Goal: Information Seeking & Learning: Compare options

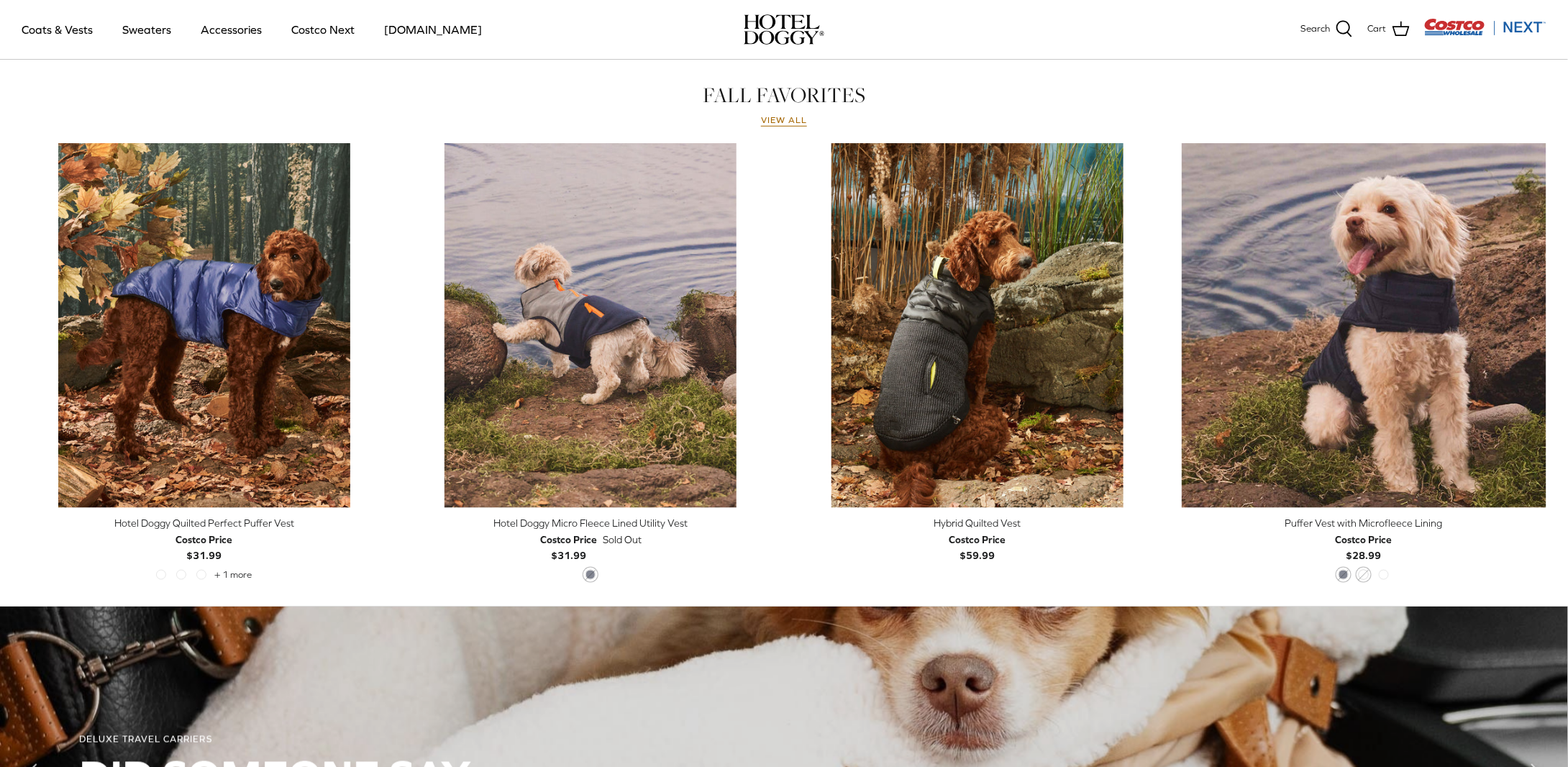
scroll to position [643, 0]
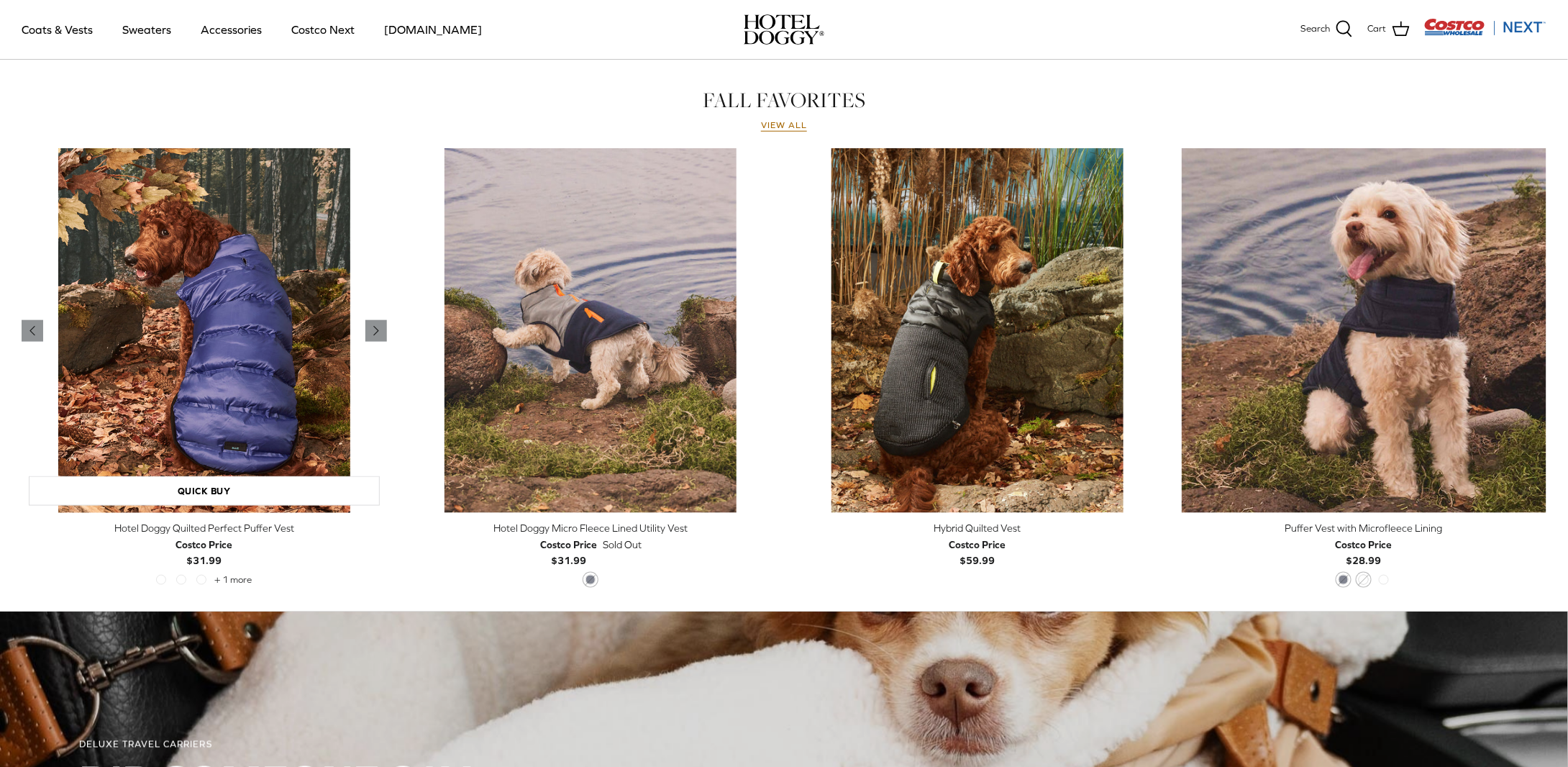
click at [293, 301] on img "Hotel Doggy Quilted Perfect Puffer Vest" at bounding box center [204, 331] width 365 height 365
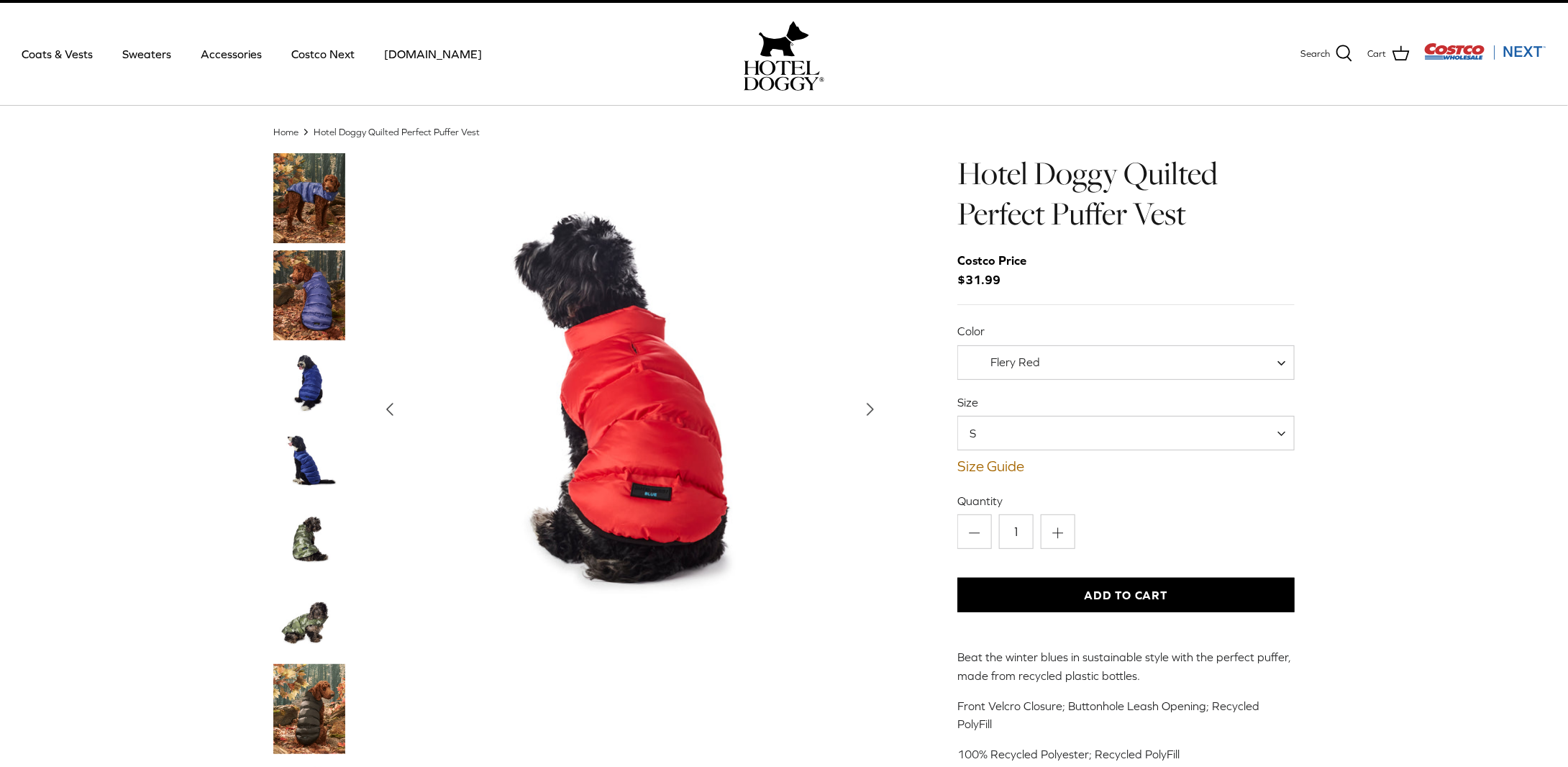
scroll to position [17, 0]
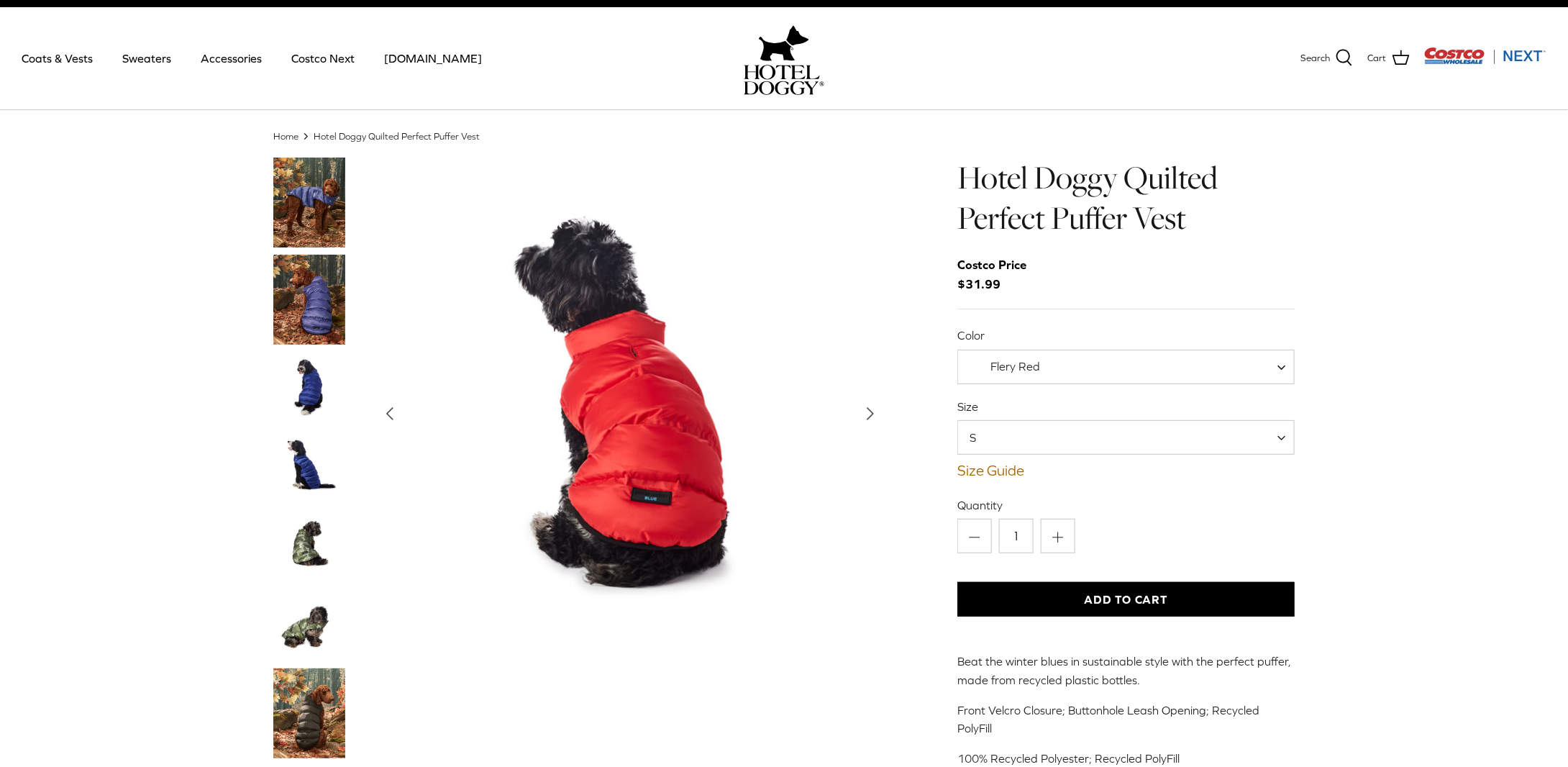
click at [315, 379] on img "Thumbnail Link" at bounding box center [309, 387] width 72 height 72
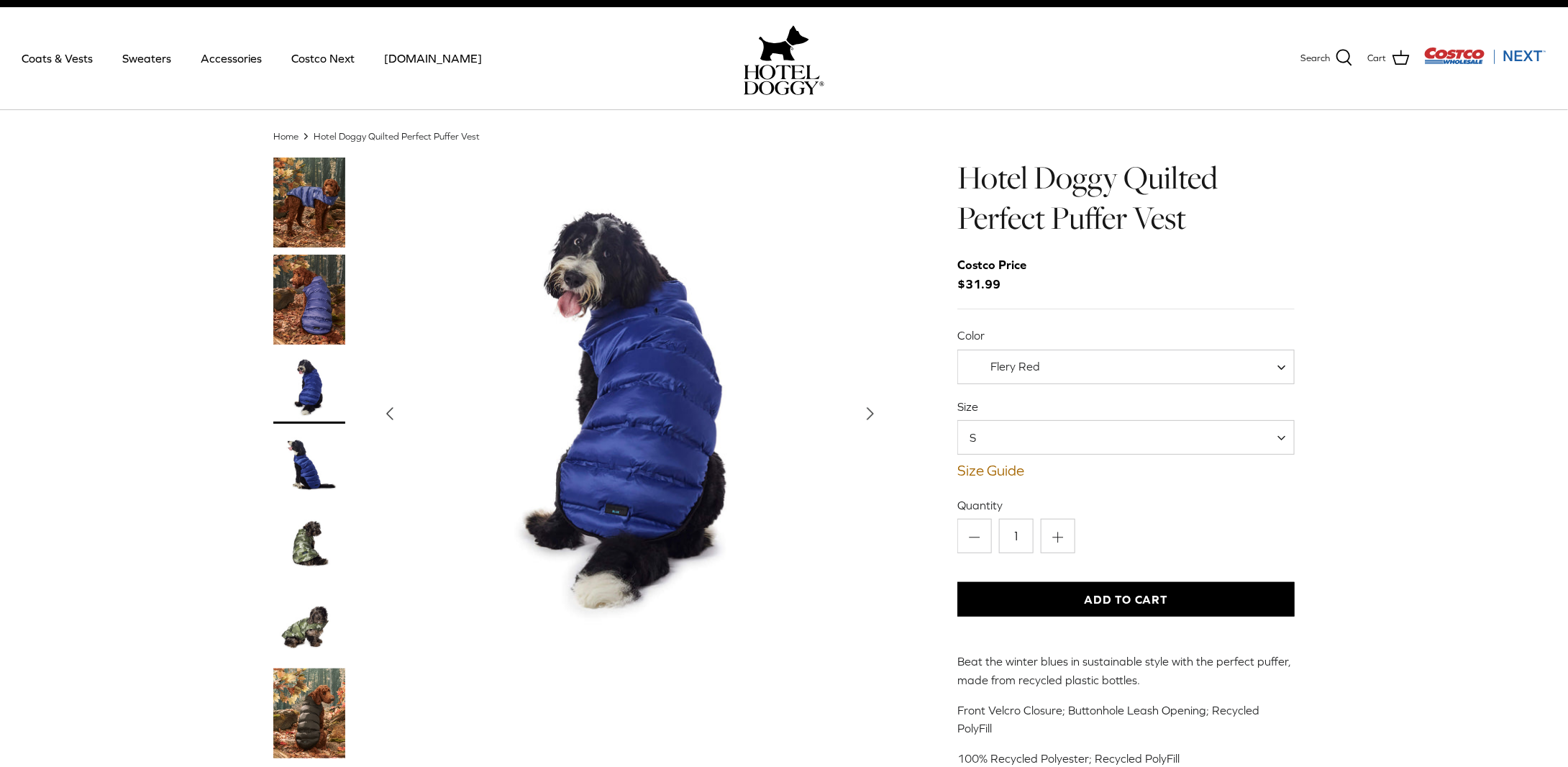
click at [303, 466] on img "Thumbnail Link" at bounding box center [309, 467] width 72 height 72
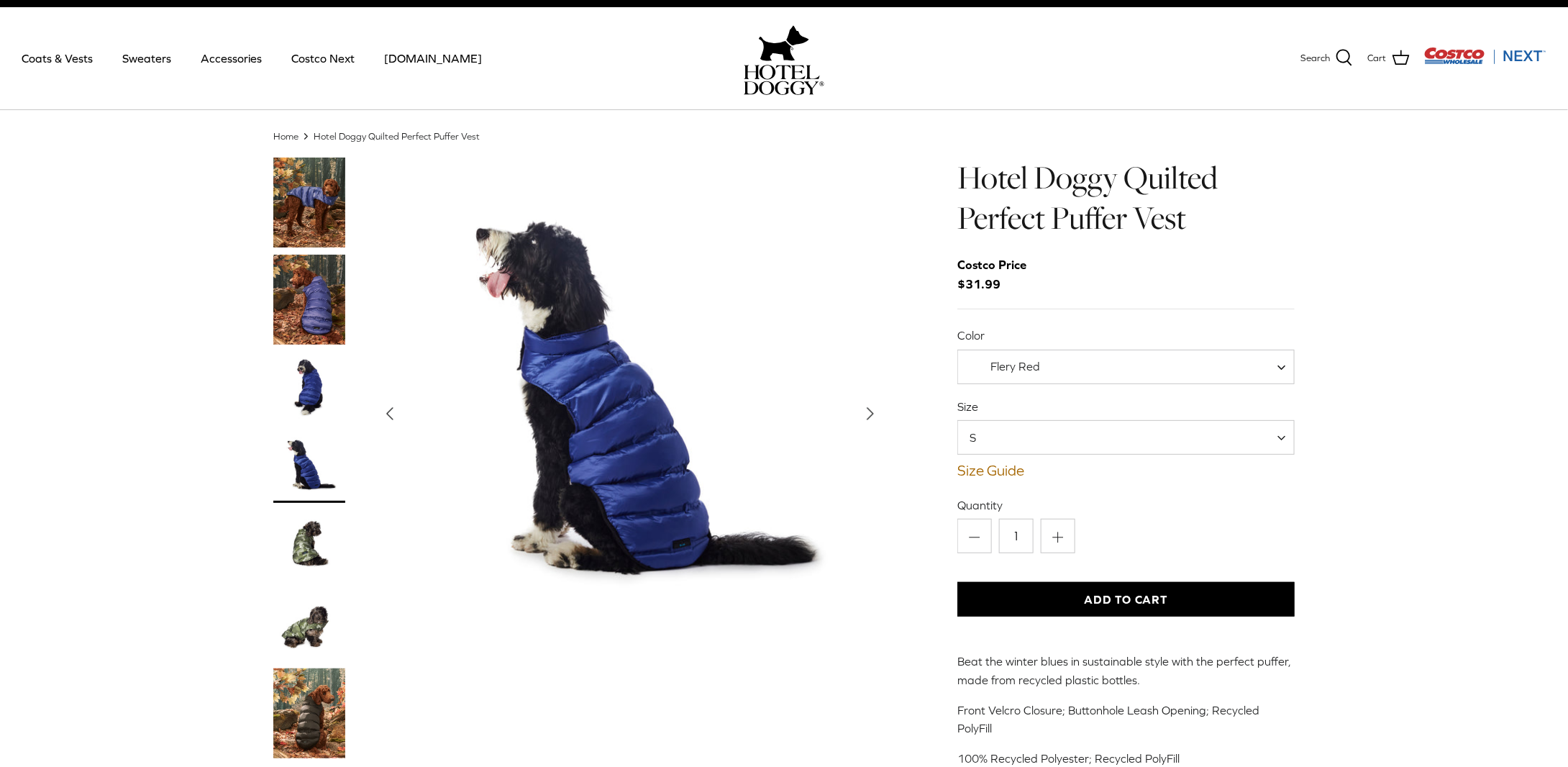
click at [307, 543] on img "Thumbnail Link" at bounding box center [309, 546] width 72 height 72
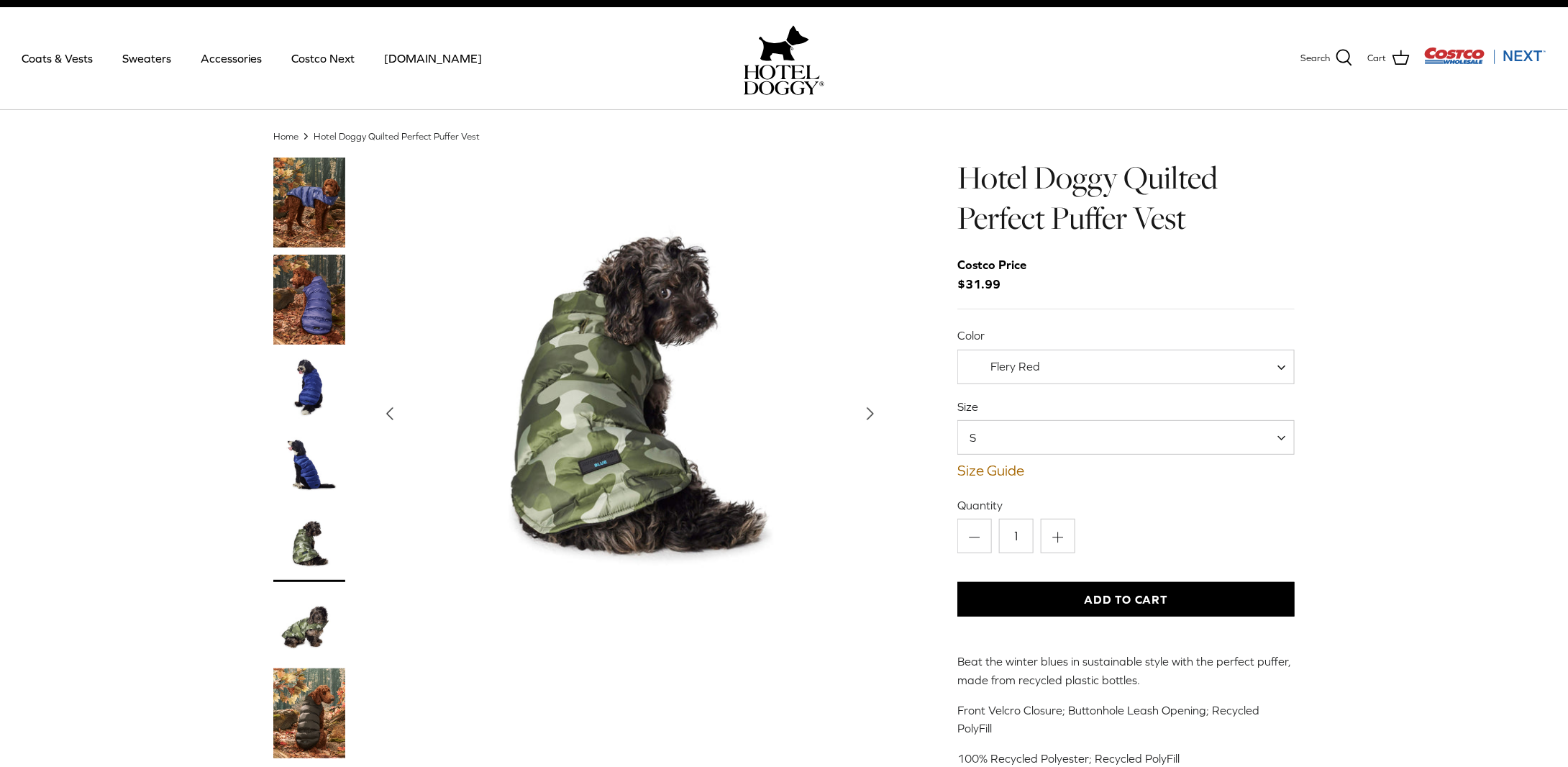
click at [303, 621] on img "Thumbnail Link" at bounding box center [309, 625] width 72 height 72
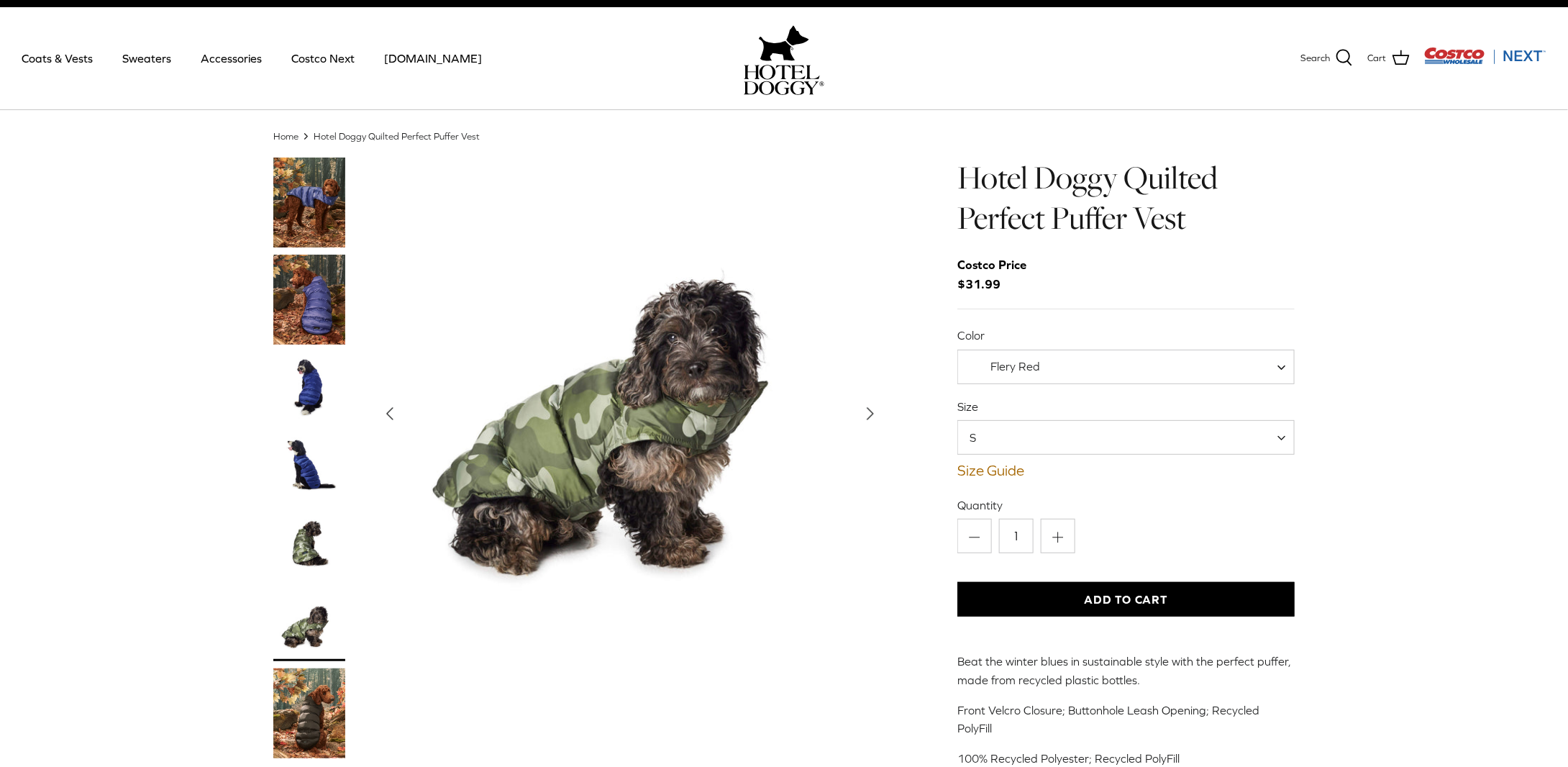
click at [327, 708] on img "Thumbnail Link" at bounding box center [309, 713] width 72 height 90
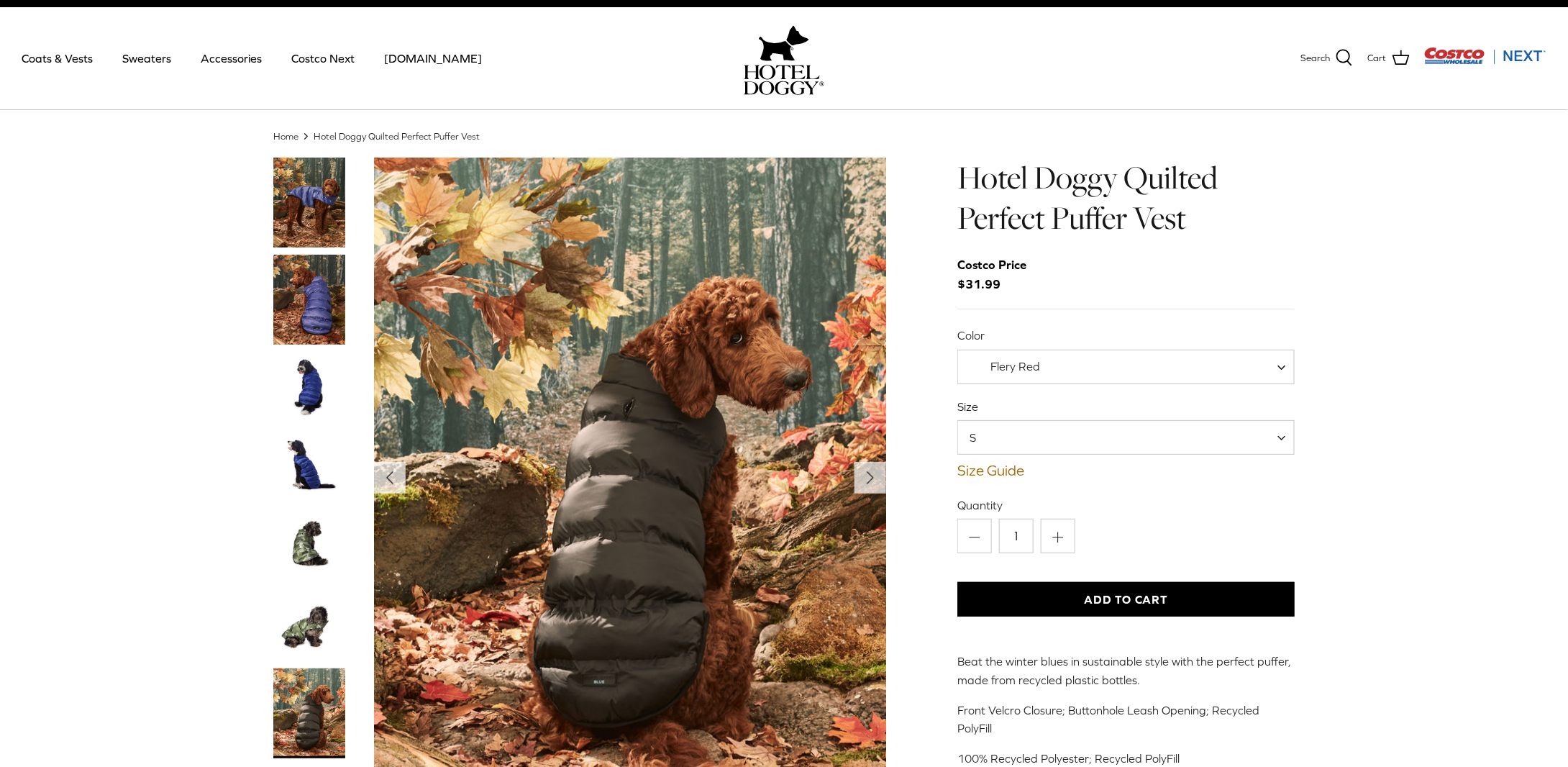
click at [315, 192] on img "Thumbnail Link" at bounding box center [309, 202] width 72 height 90
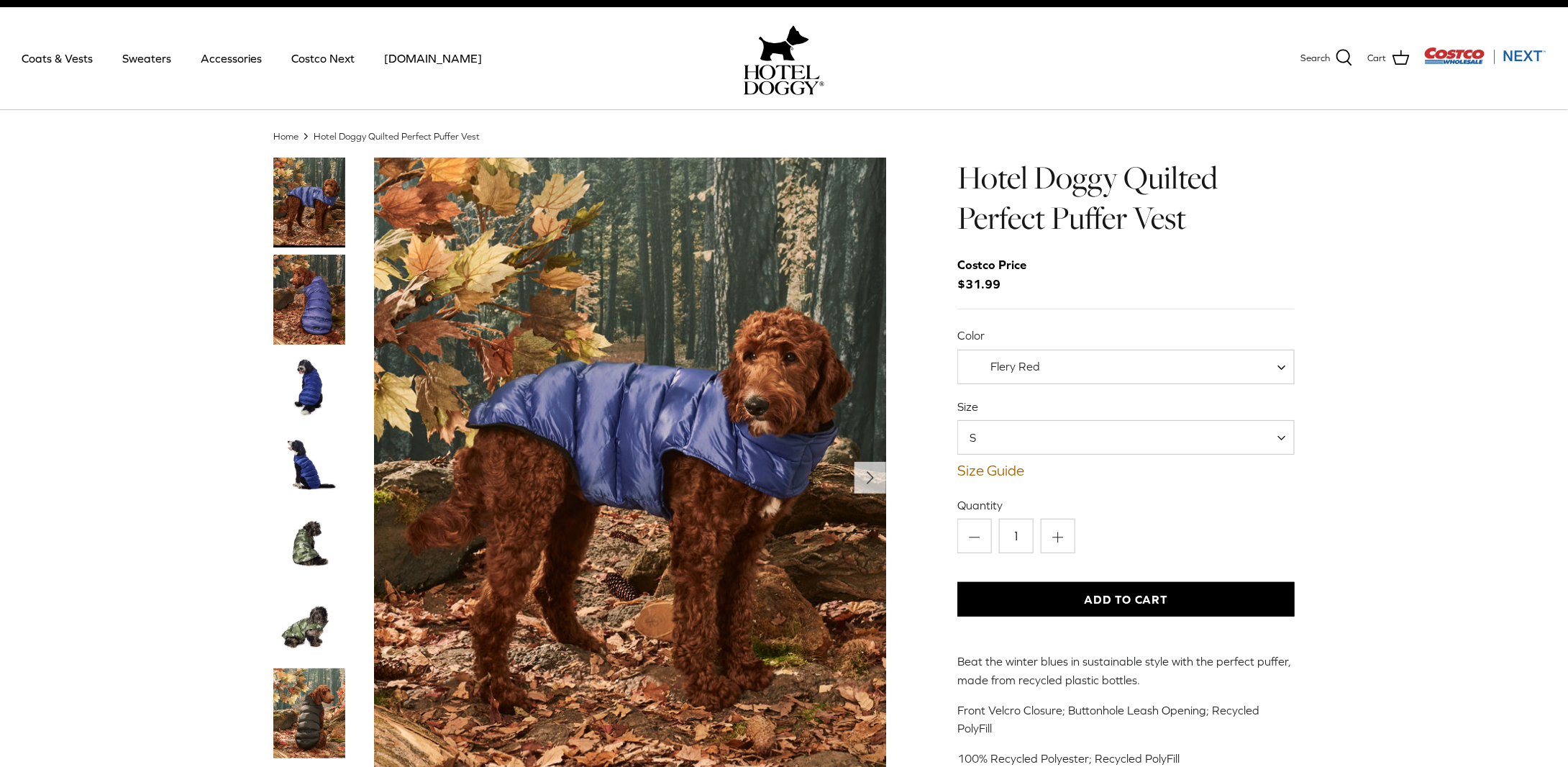
click at [1286, 360] on span at bounding box center [1287, 367] width 14 height 35
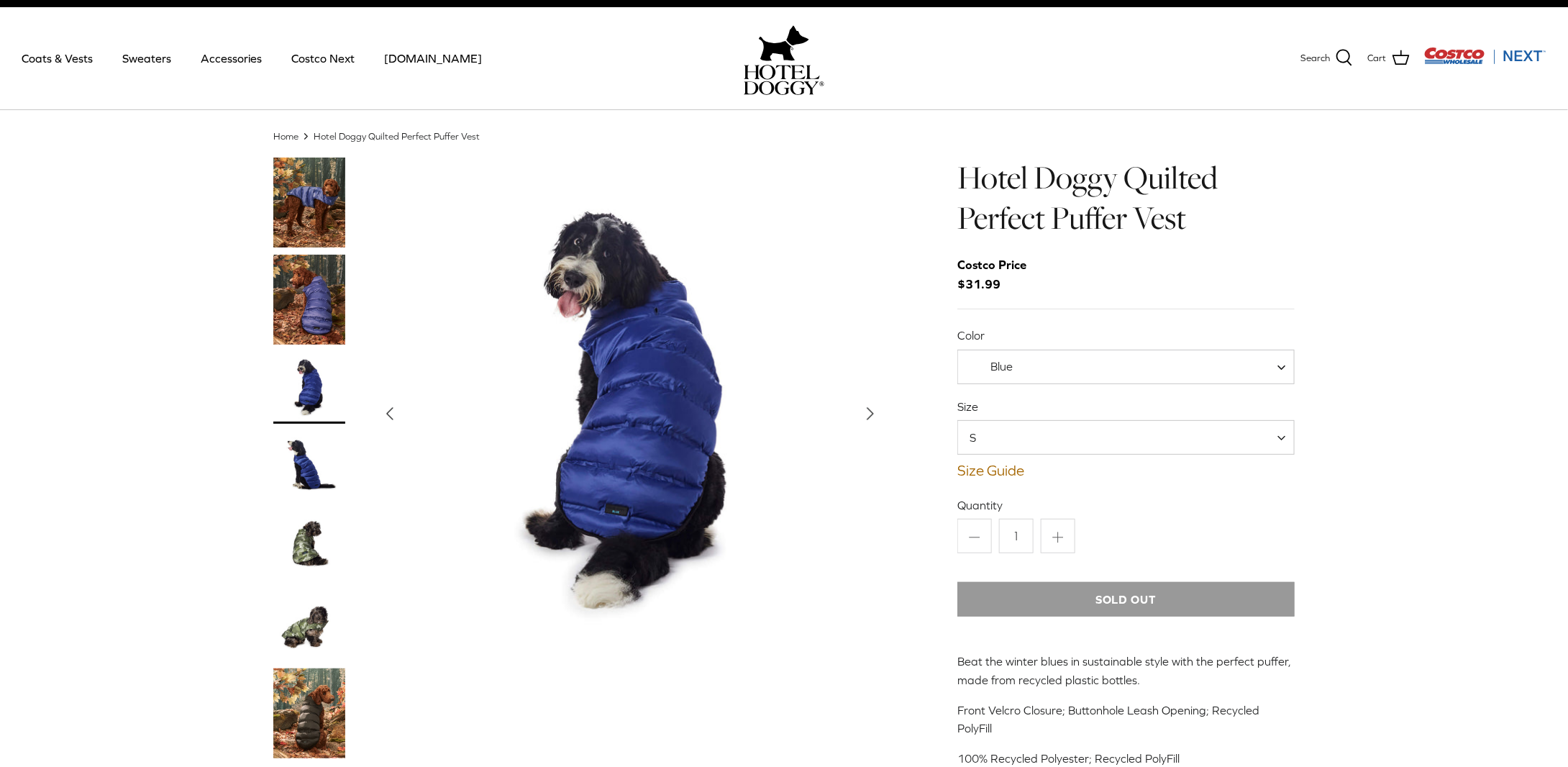
click at [1289, 362] on span at bounding box center [1287, 367] width 14 height 35
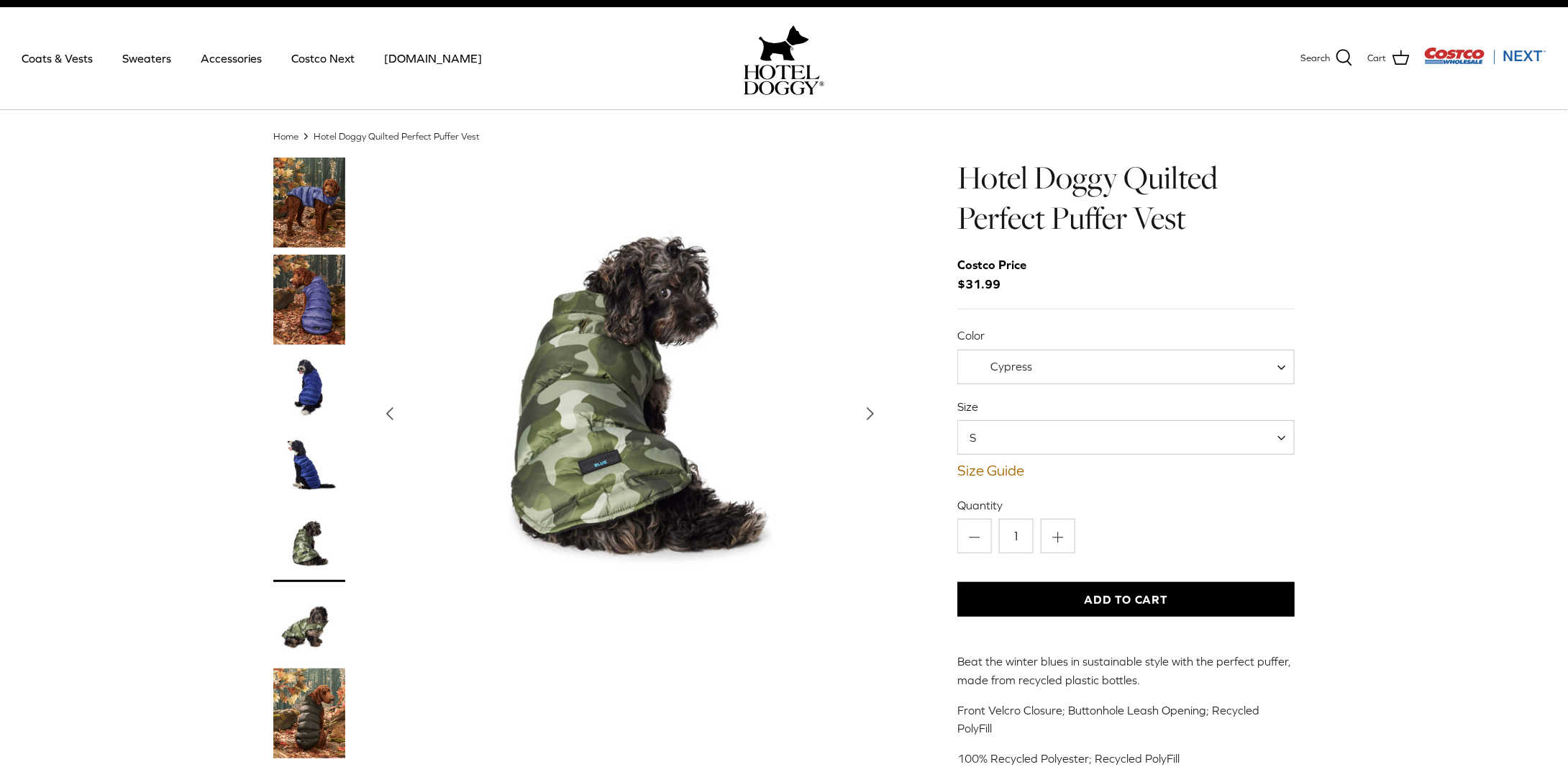
click at [1285, 359] on span at bounding box center [1287, 367] width 14 height 35
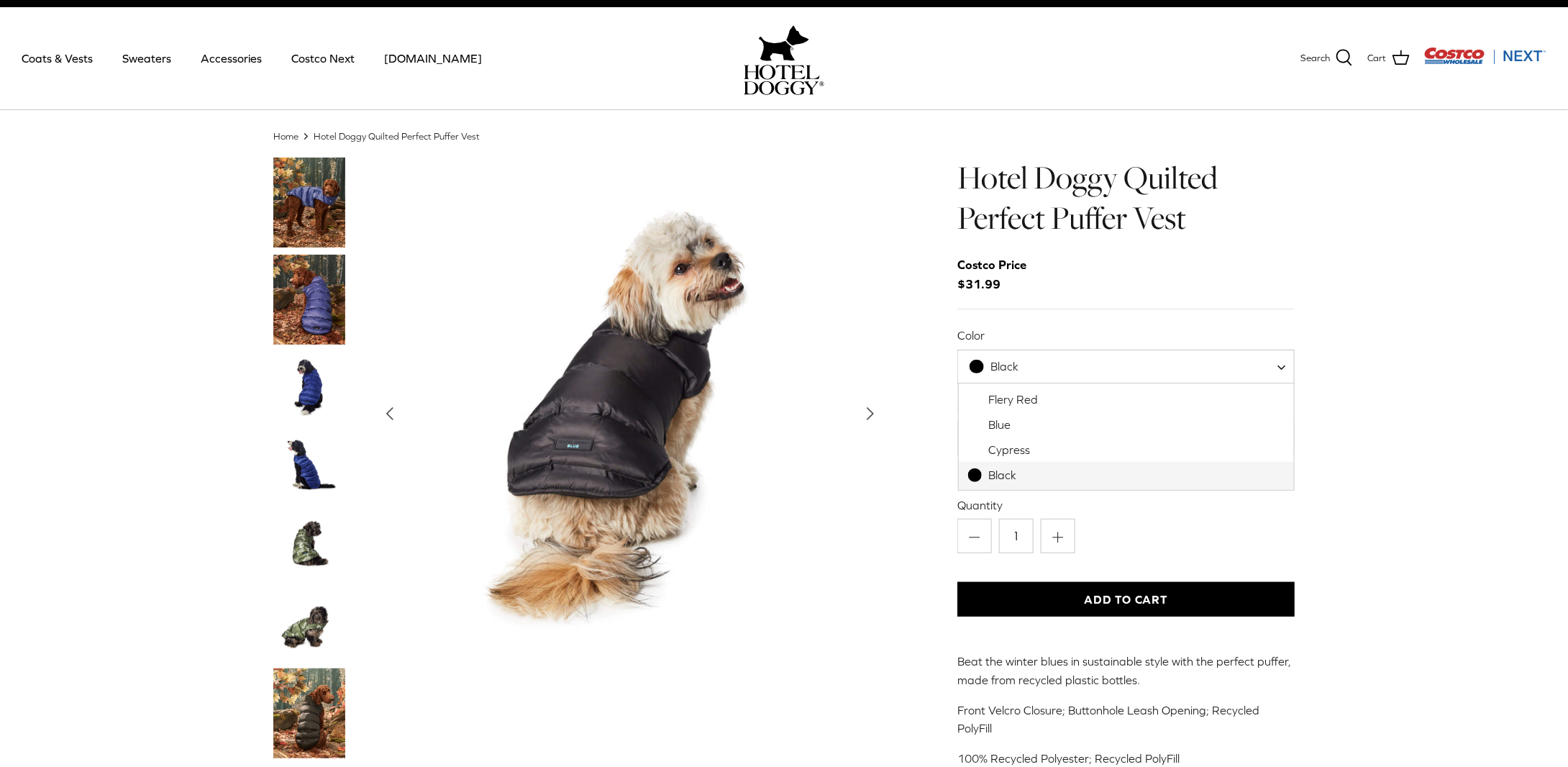
click at [1281, 362] on span at bounding box center [1287, 367] width 14 height 35
select select "Flery Red"
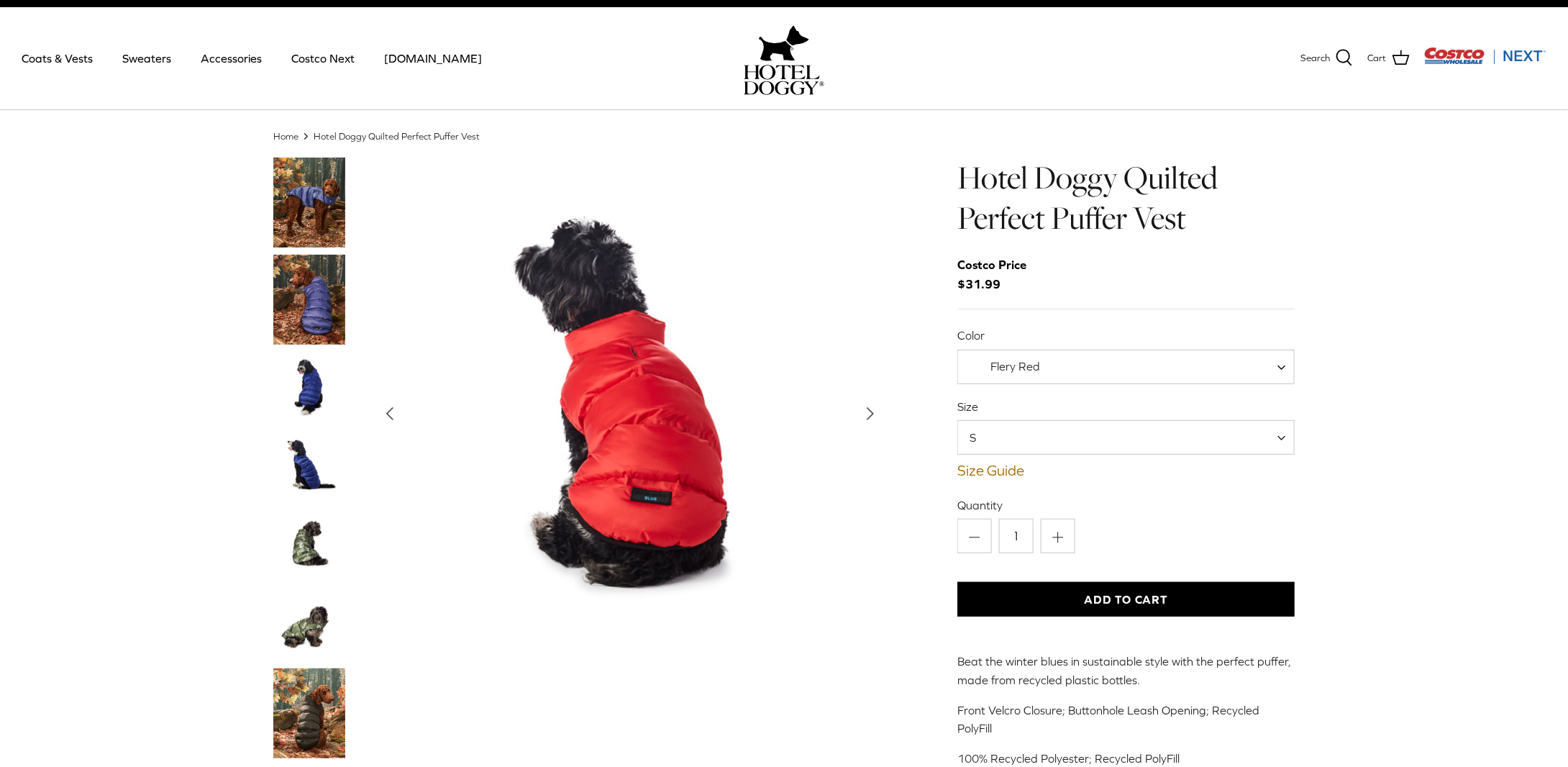
click at [870, 412] on polyline "Next" at bounding box center [870, 413] width 6 height 12
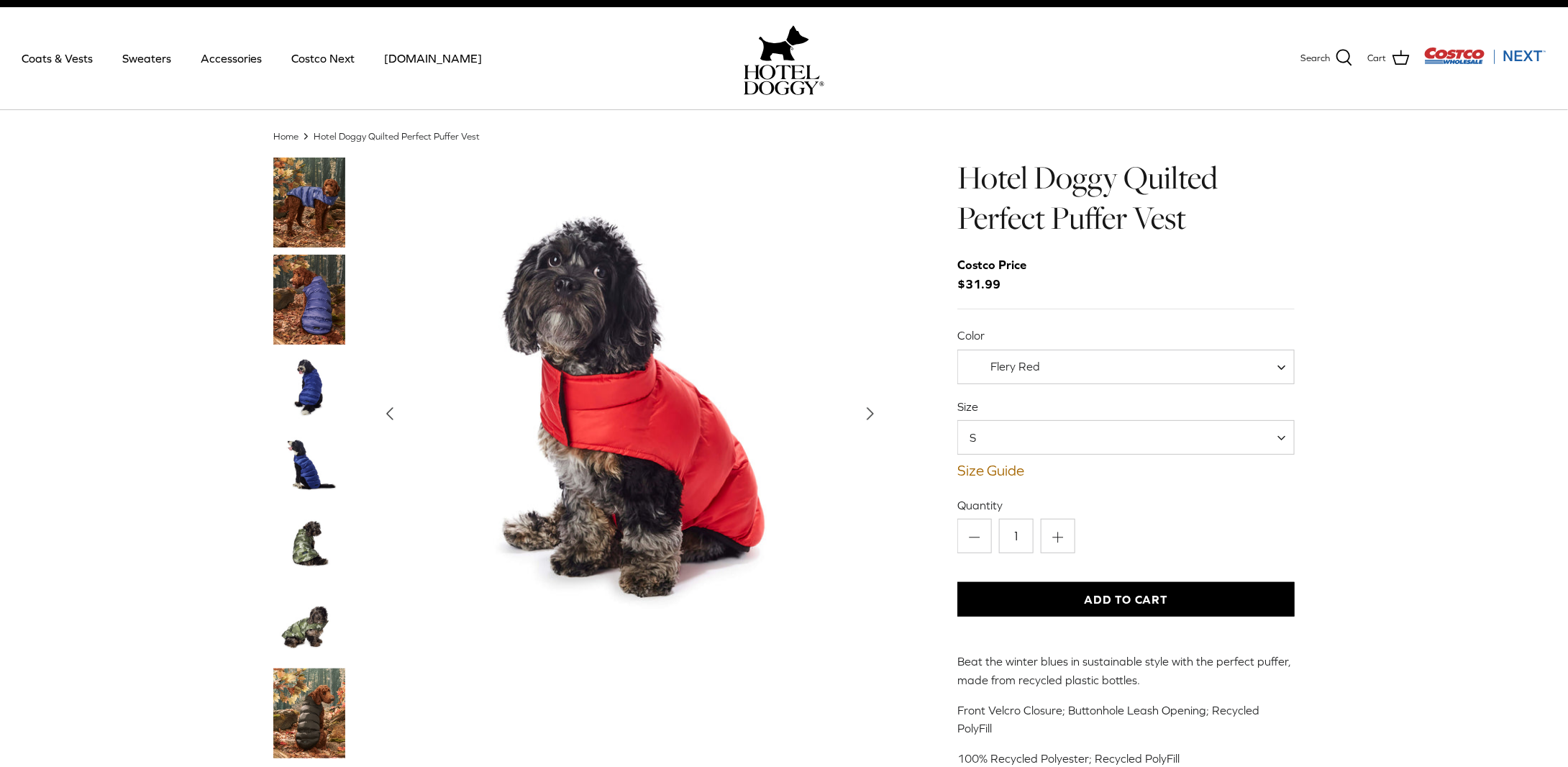
click at [870, 412] on polyline "Next" at bounding box center [870, 413] width 6 height 12
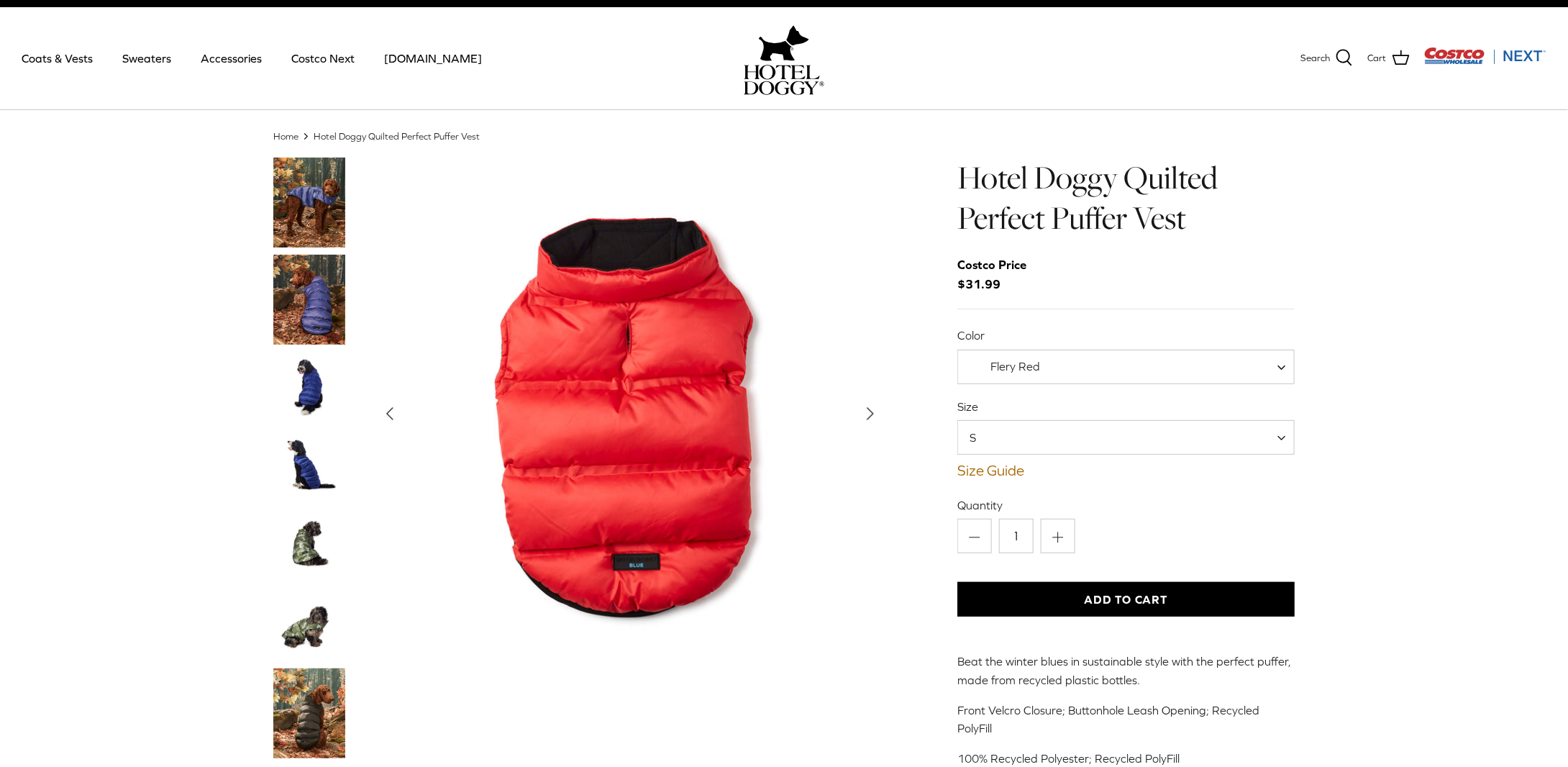
click at [870, 412] on polyline "Next" at bounding box center [870, 413] width 6 height 12
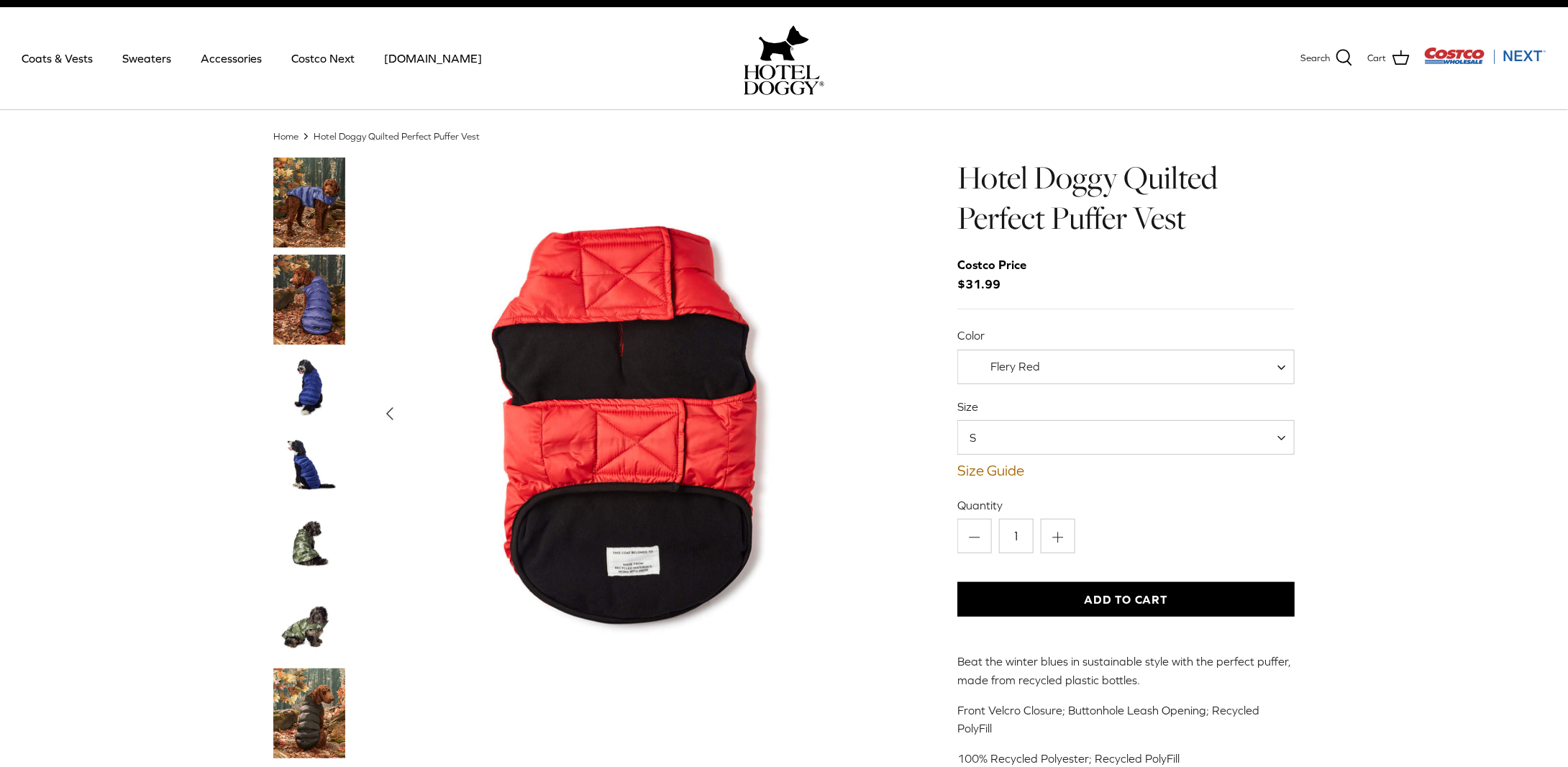
click at [870, 412] on img "Show Gallery" at bounding box center [630, 413] width 512 height 512
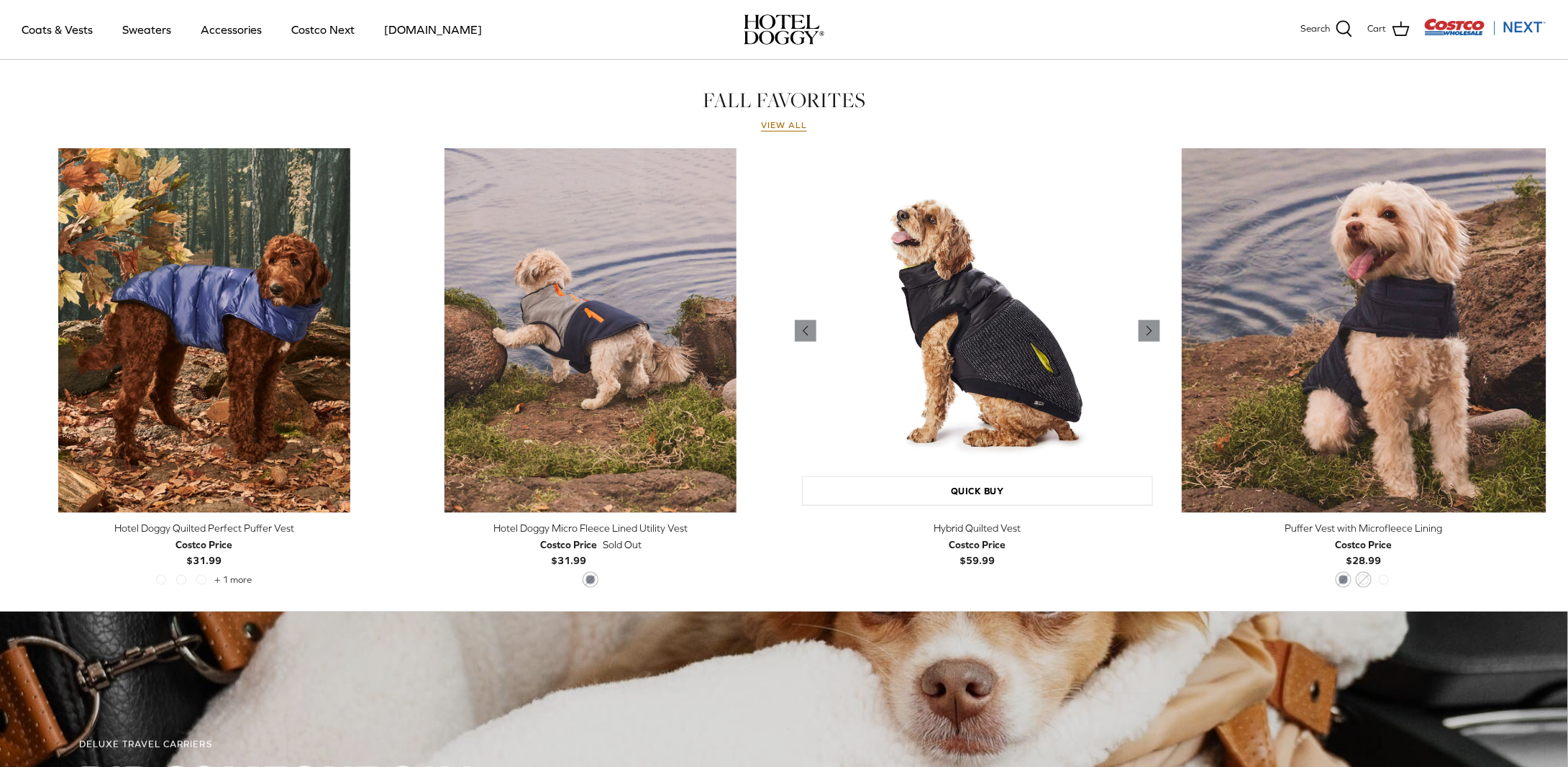
click at [925, 331] on img "Hybrid Quilted Vest" at bounding box center [977, 331] width 365 height 365
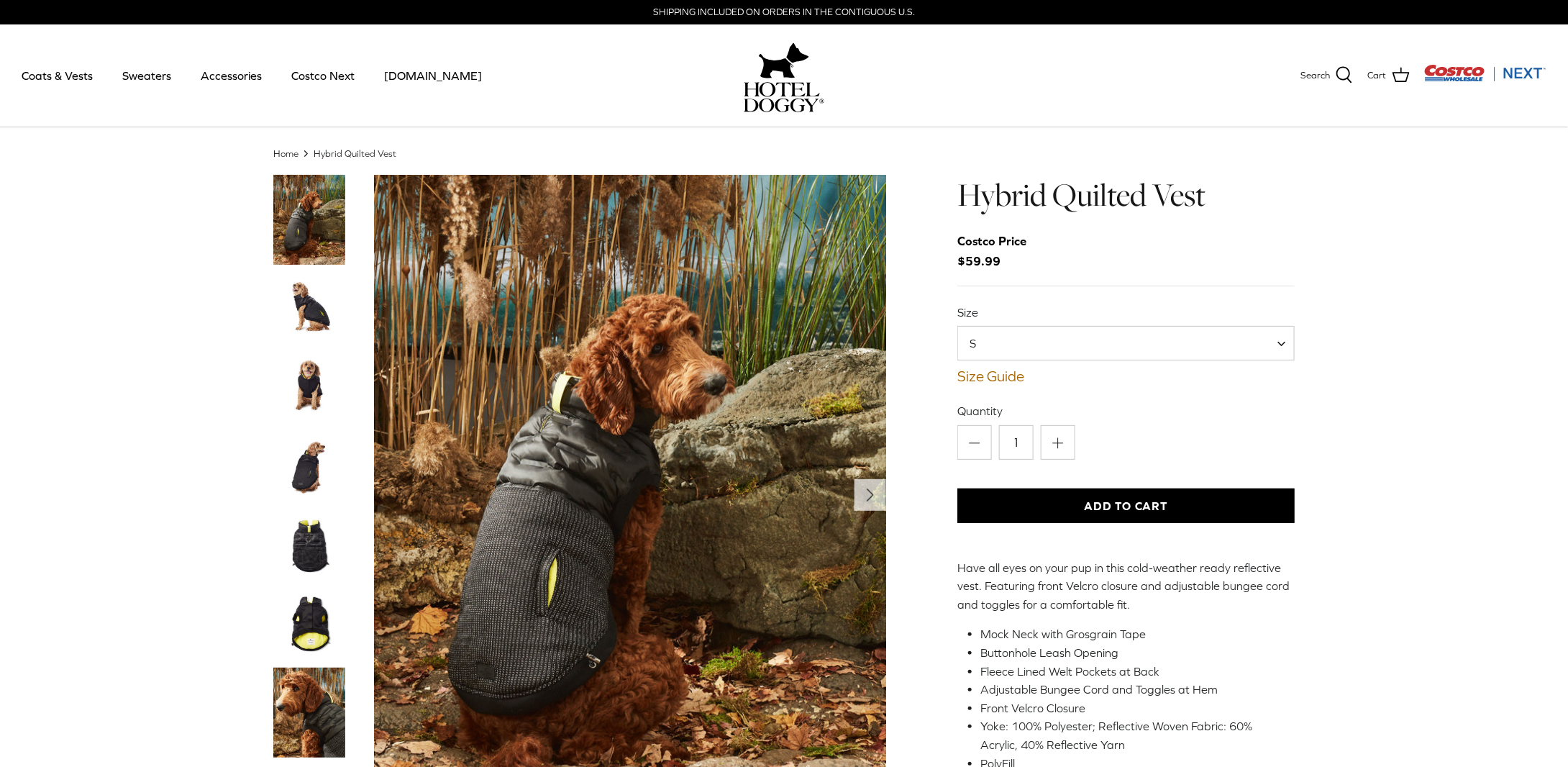
click at [313, 302] on img "Thumbnail Link" at bounding box center [309, 308] width 72 height 72
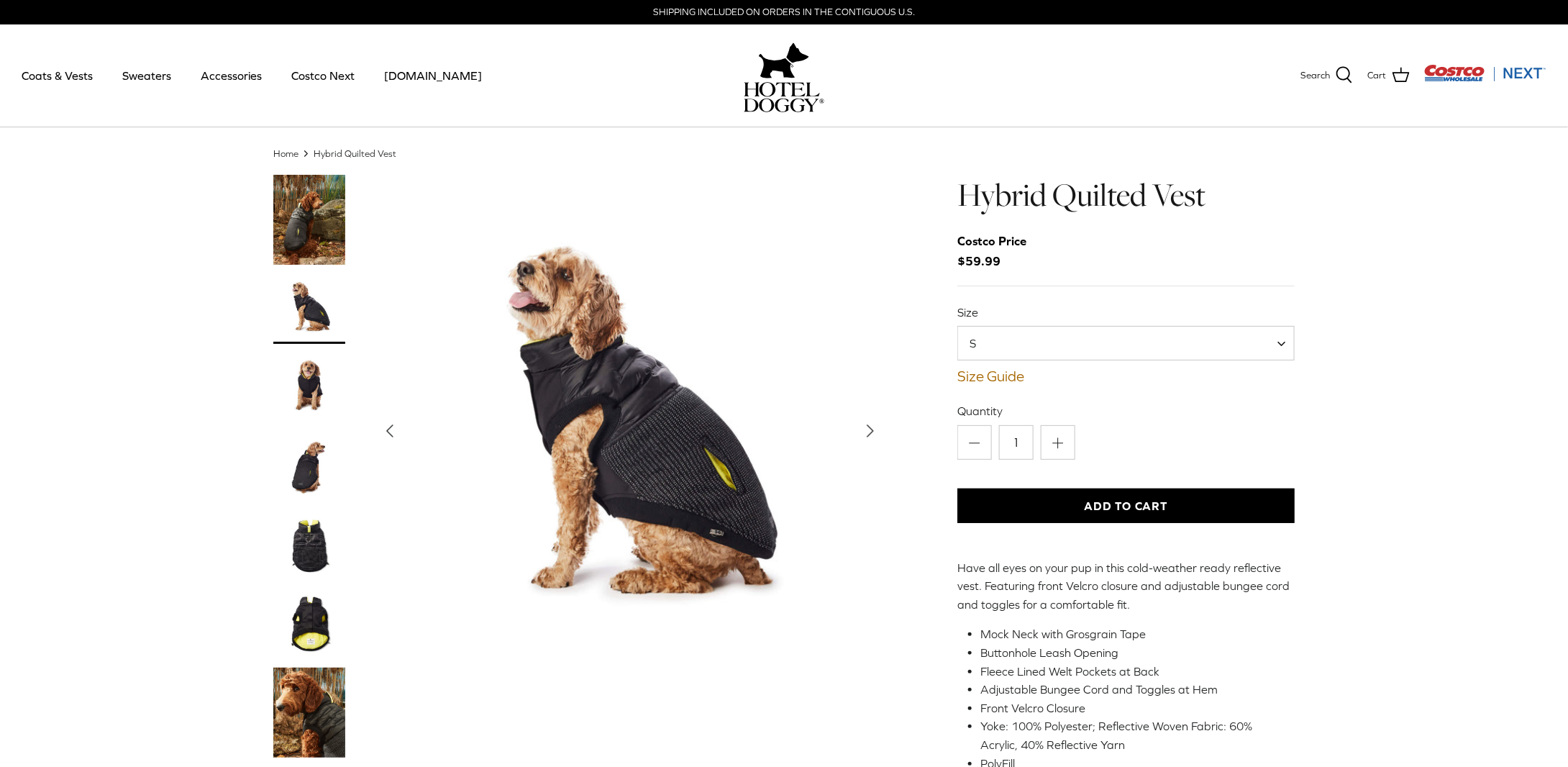
click at [297, 463] on img "Thumbnail Link" at bounding box center [309, 466] width 72 height 72
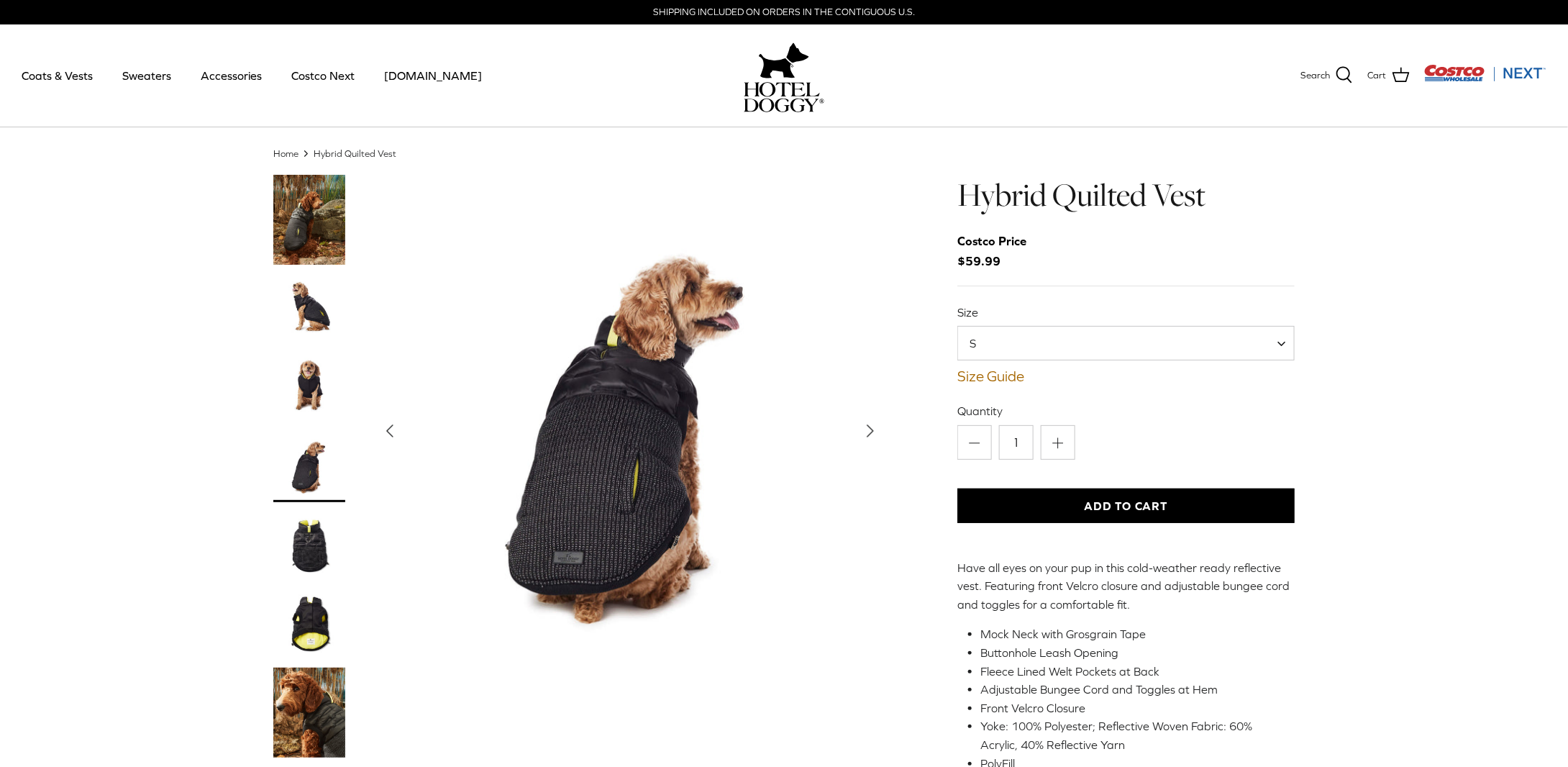
click at [306, 543] on img "Thumbnail Link" at bounding box center [309, 545] width 72 height 72
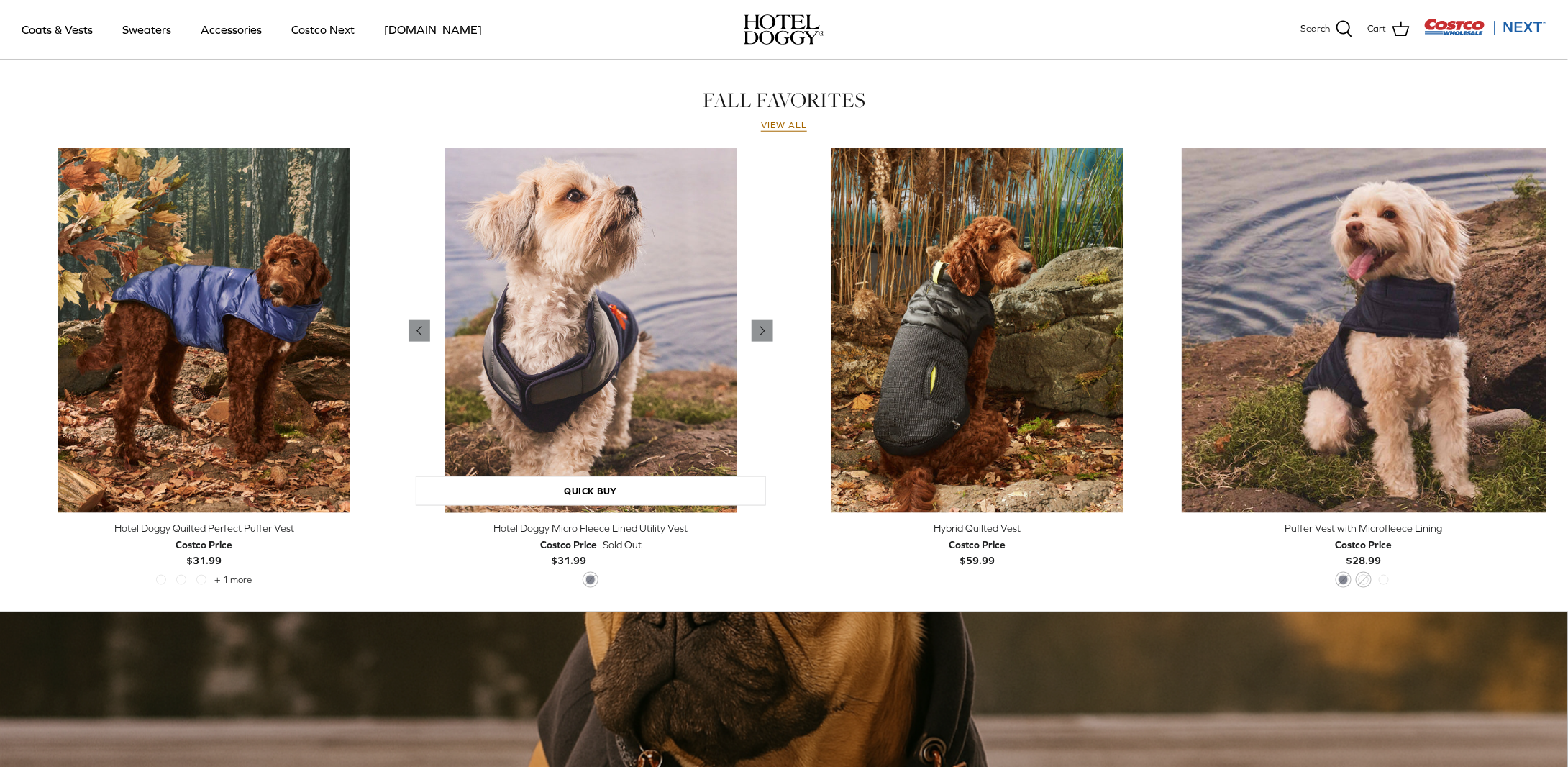
click at [587, 334] on img "Hotel Doggy Micro Fleece Lined Utility Vest" at bounding box center [591, 331] width 365 height 365
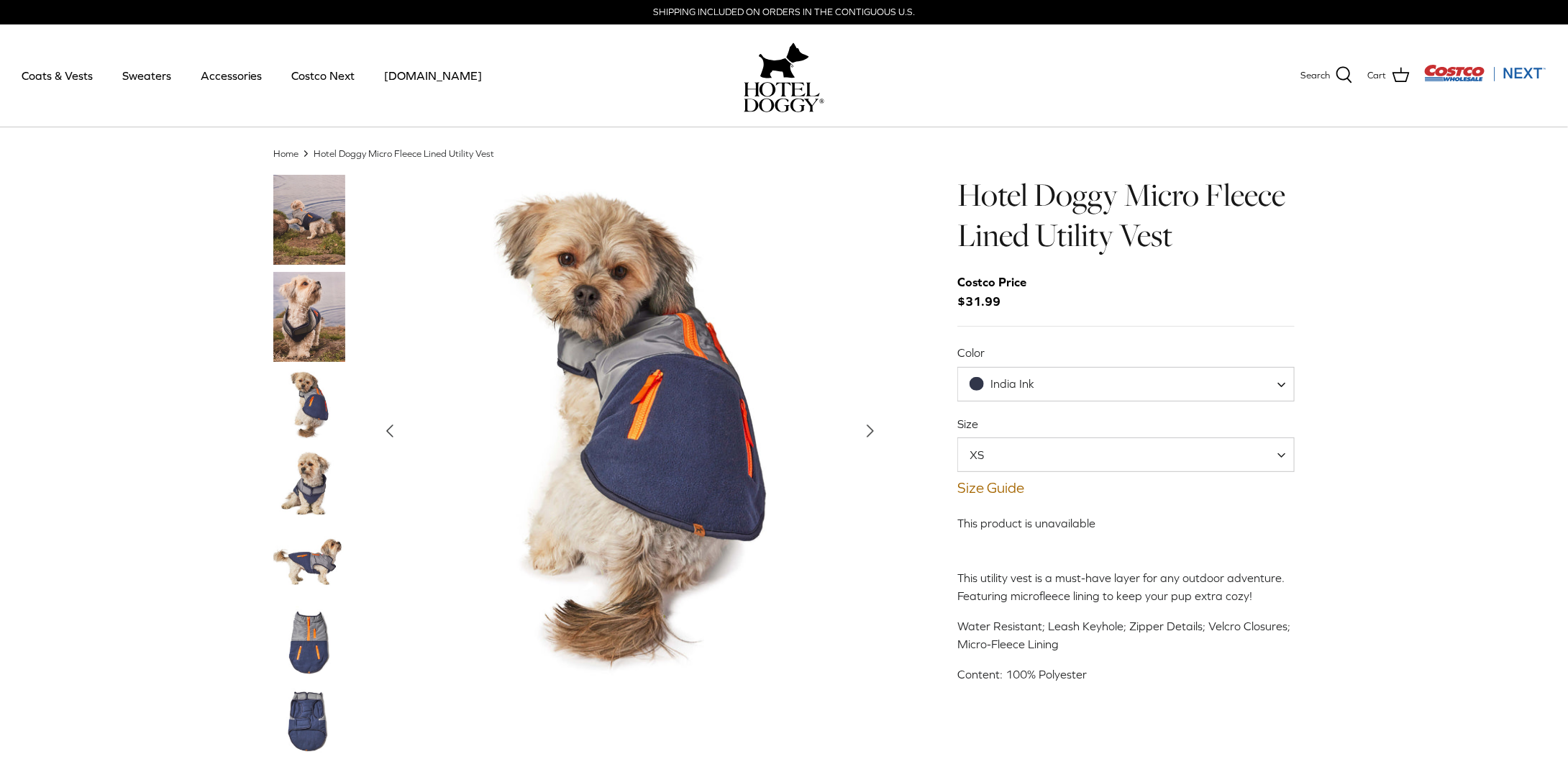
click at [313, 299] on img "Thumbnail Link" at bounding box center [309, 316] width 72 height 90
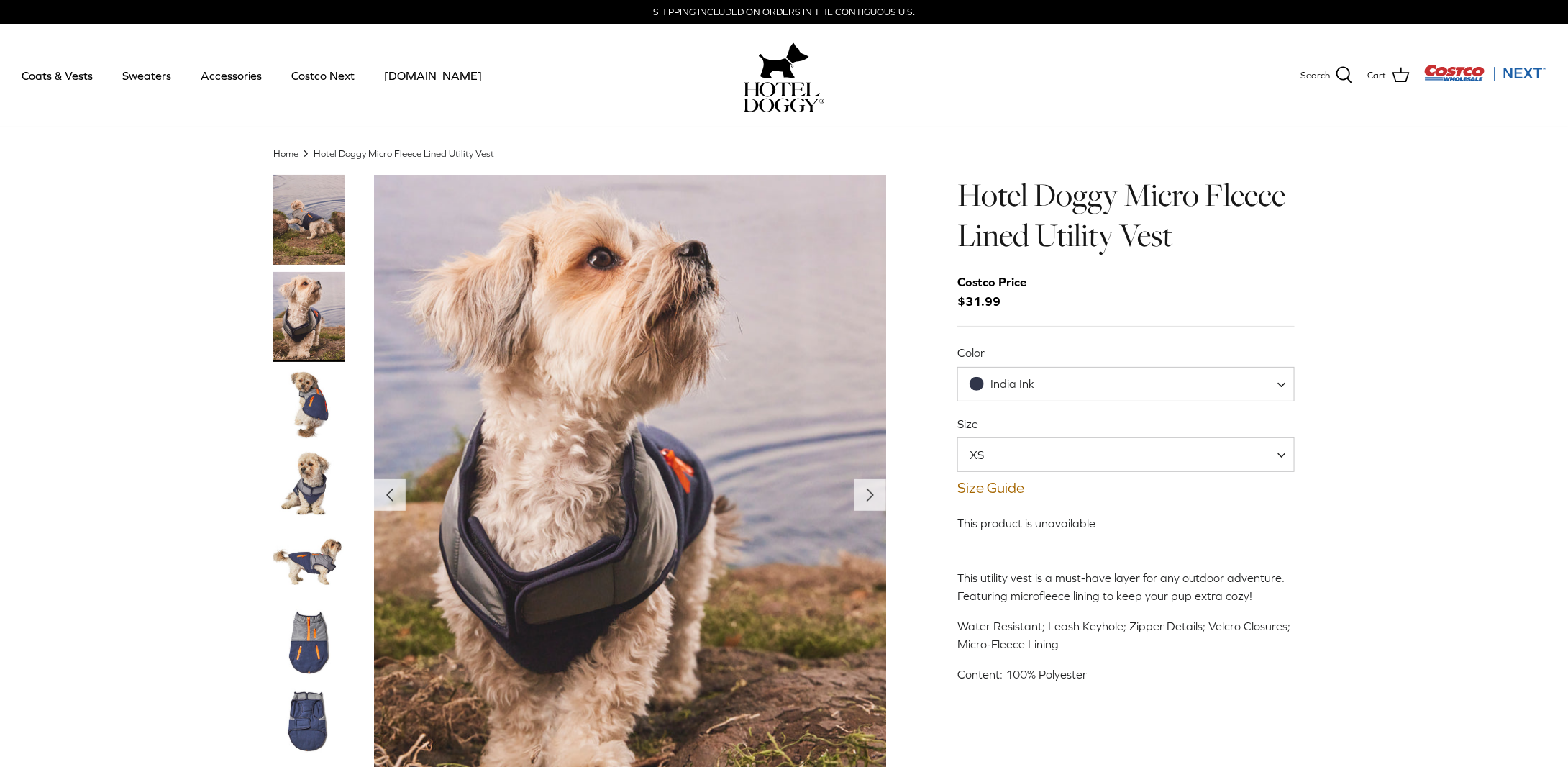
click at [308, 398] on img "Thumbnail Link" at bounding box center [309, 405] width 72 height 72
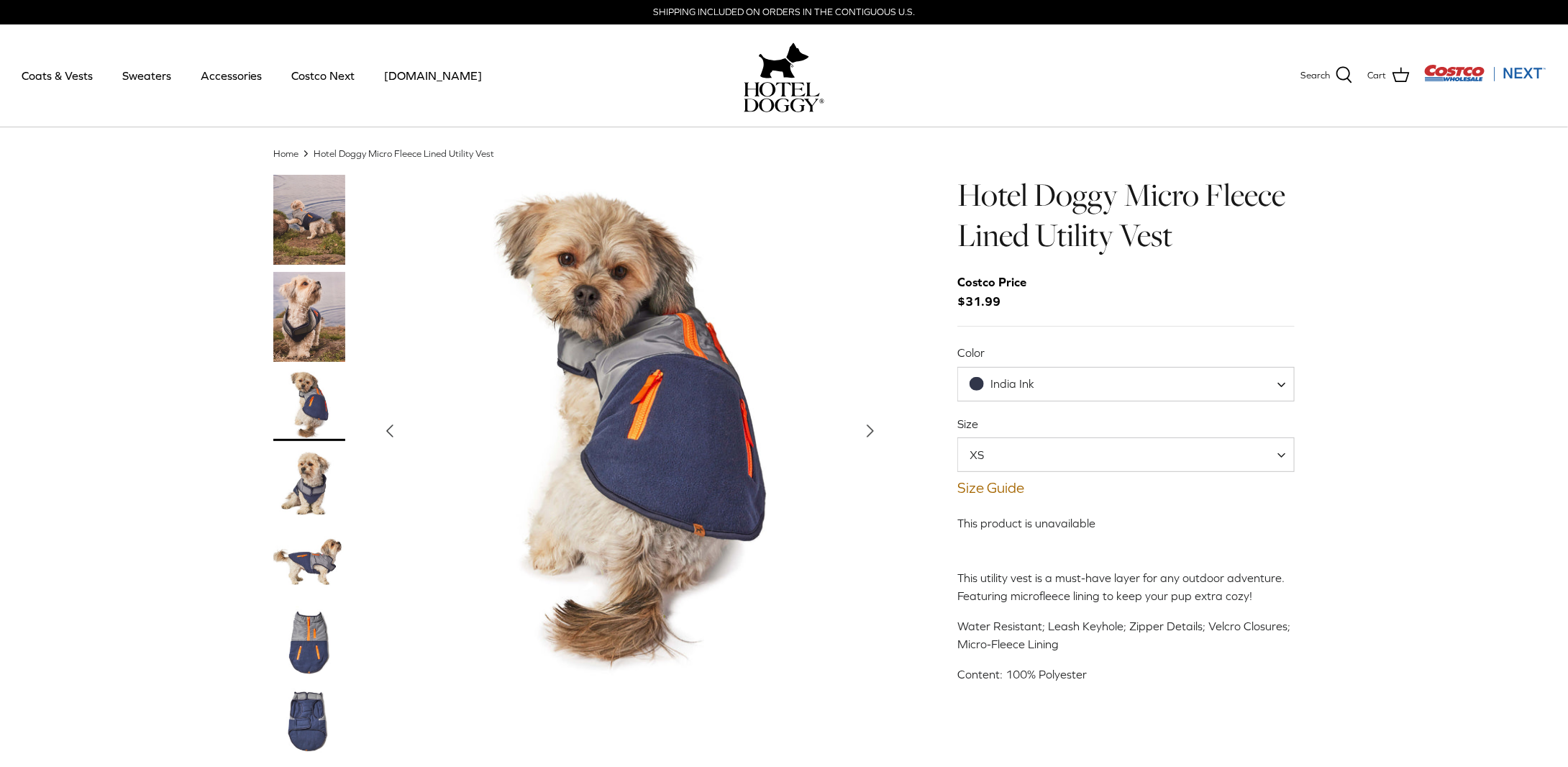
click at [311, 480] on img "Thumbnail Link" at bounding box center [309, 484] width 72 height 72
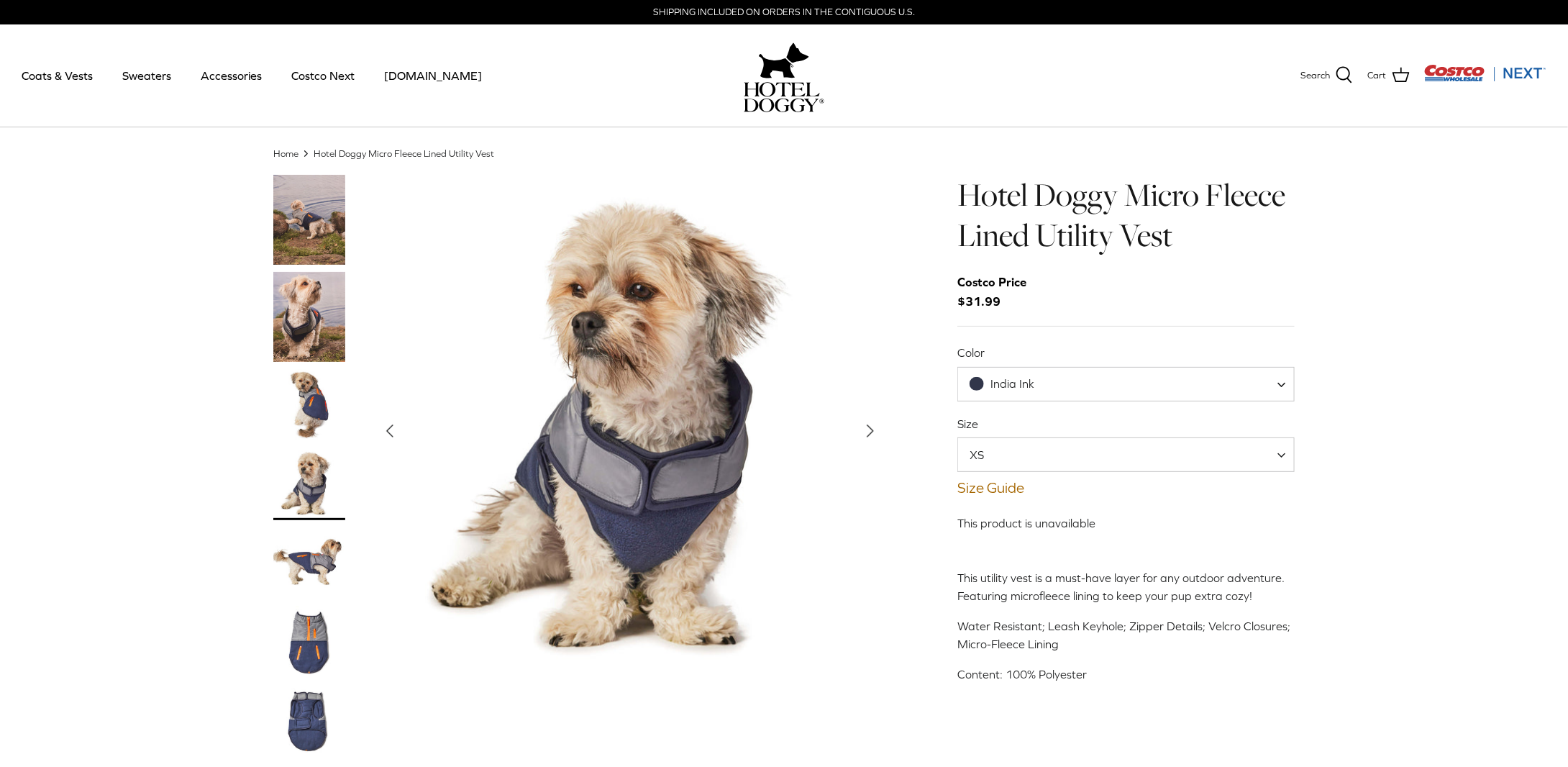
click at [310, 627] on img "Thumbnail Link" at bounding box center [309, 642] width 72 height 72
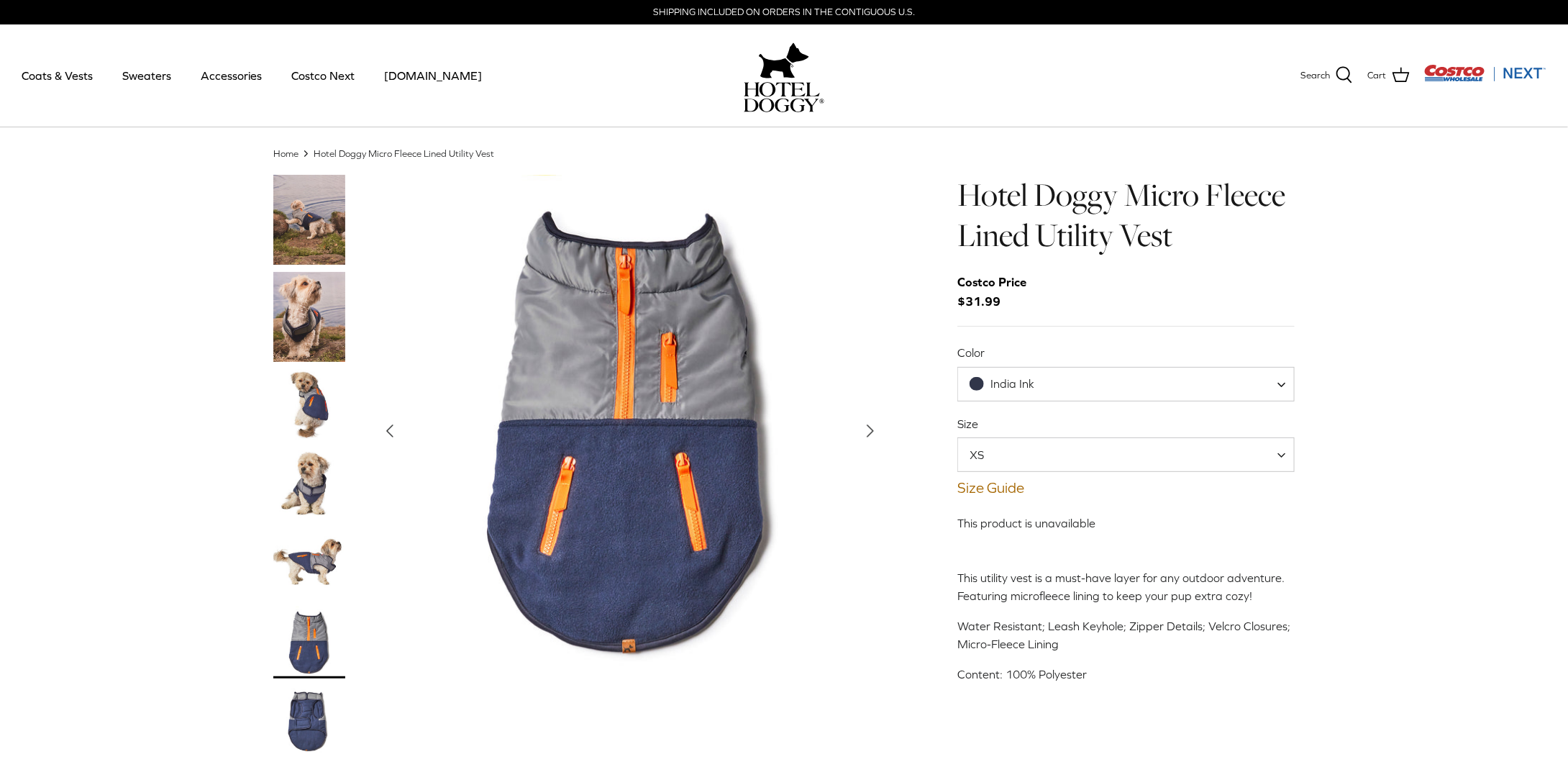
click at [297, 717] on img "Thumbnail Link" at bounding box center [309, 722] width 72 height 72
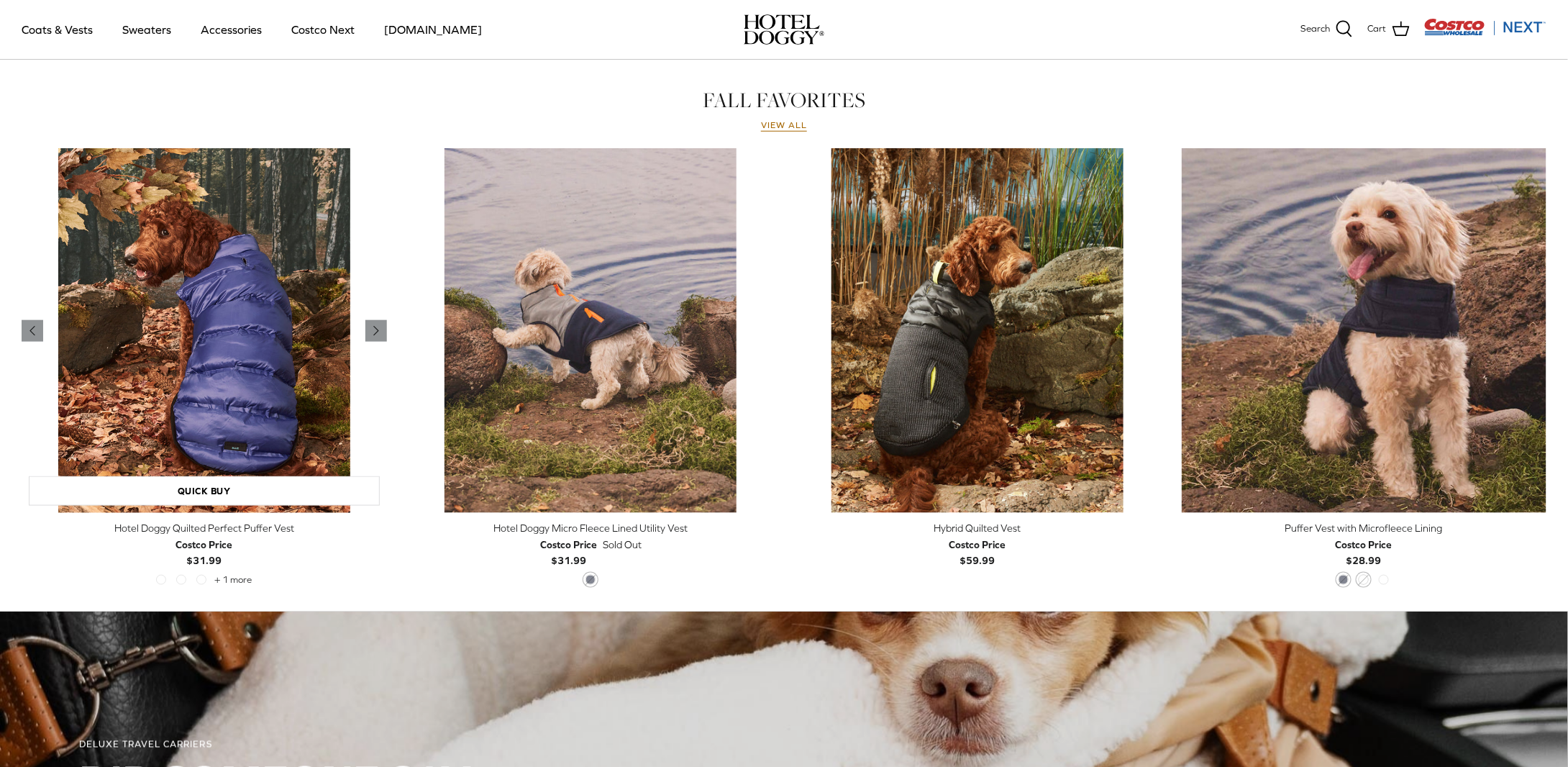
click at [242, 331] on img "Hotel Doggy Quilted Perfect Puffer Vest" at bounding box center [204, 331] width 365 height 365
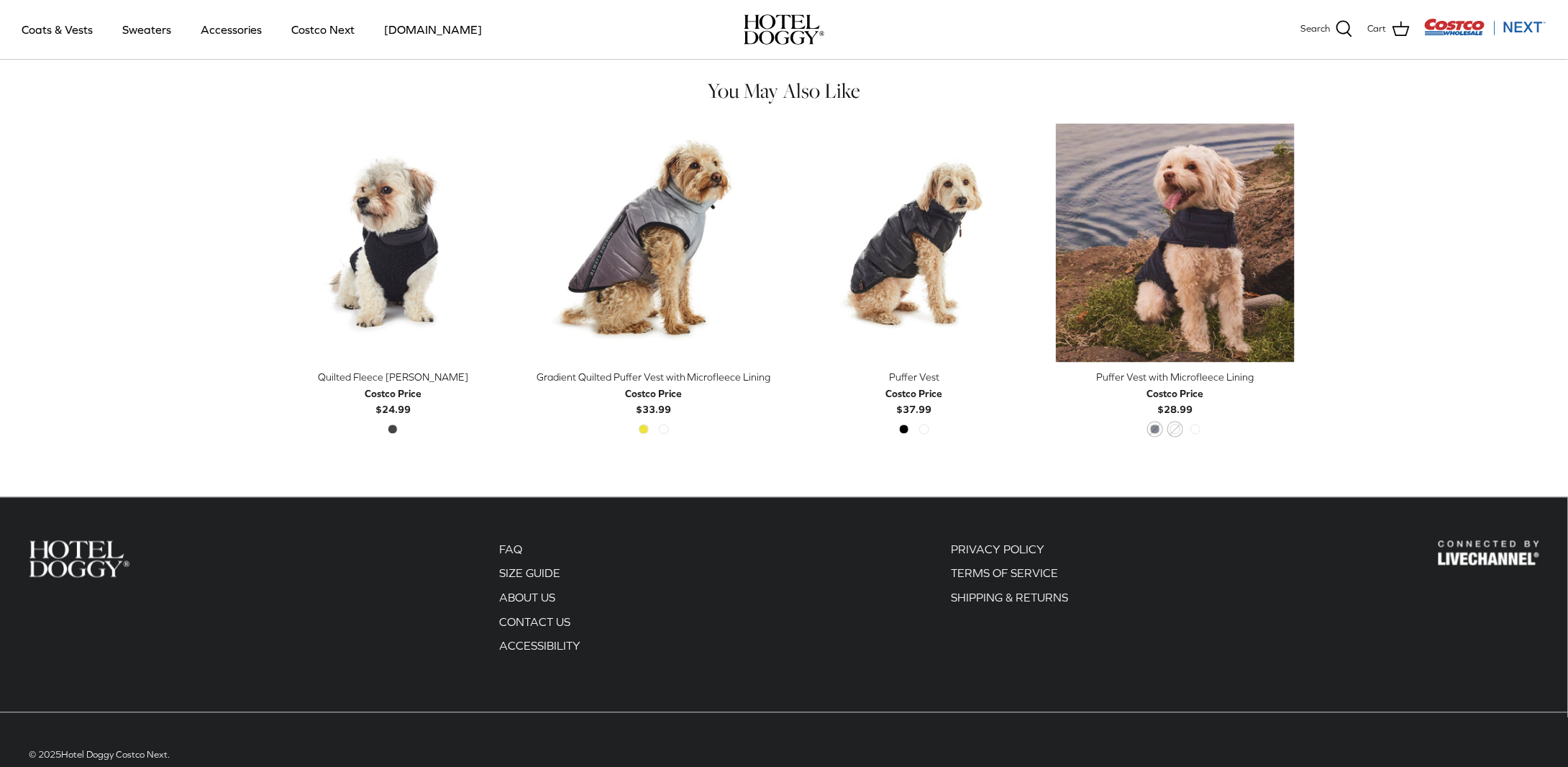
scroll to position [1107, 0]
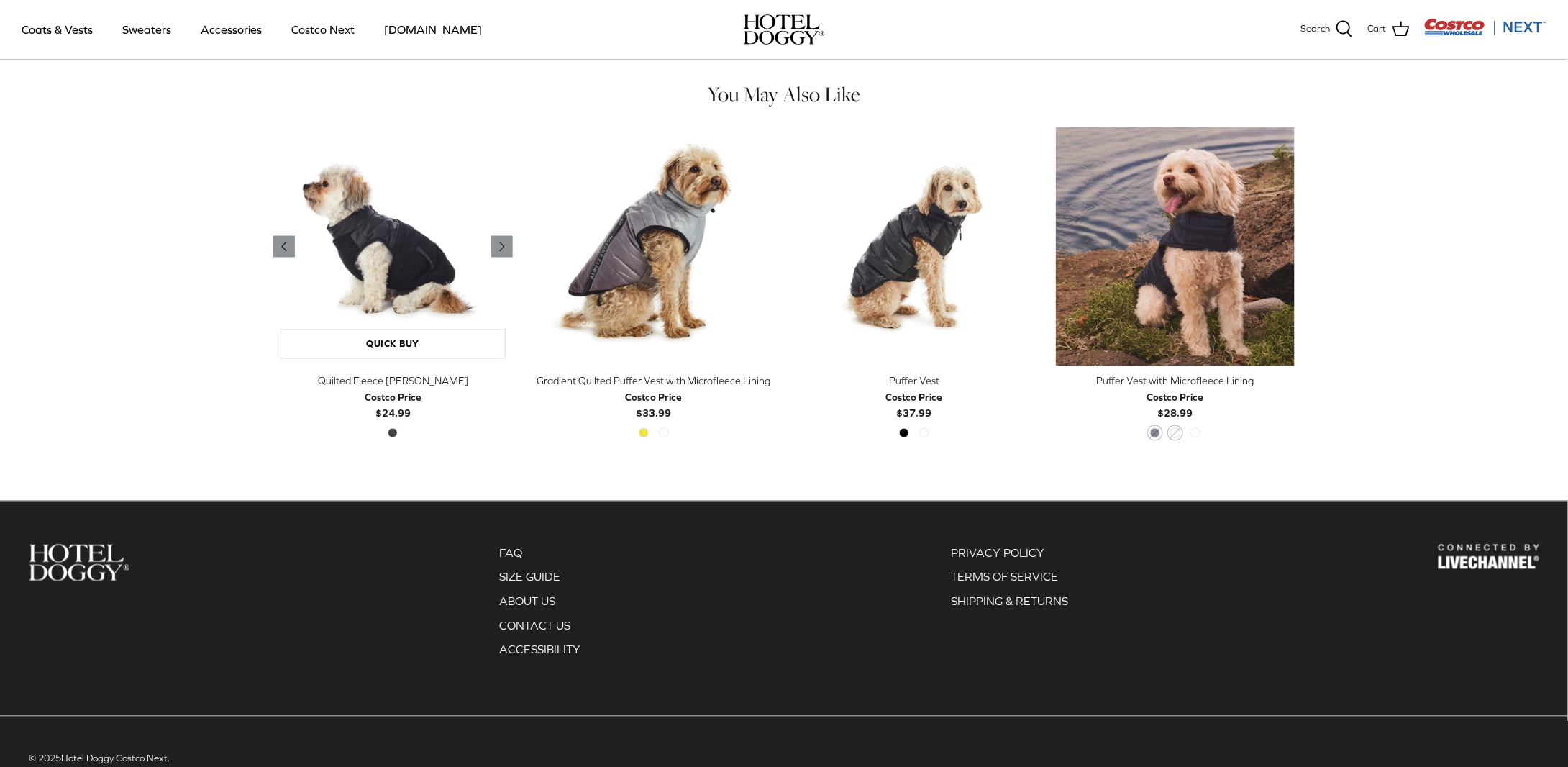
click at [398, 244] on img "Quilted Fleece Melton Vest" at bounding box center [393, 247] width 240 height 240
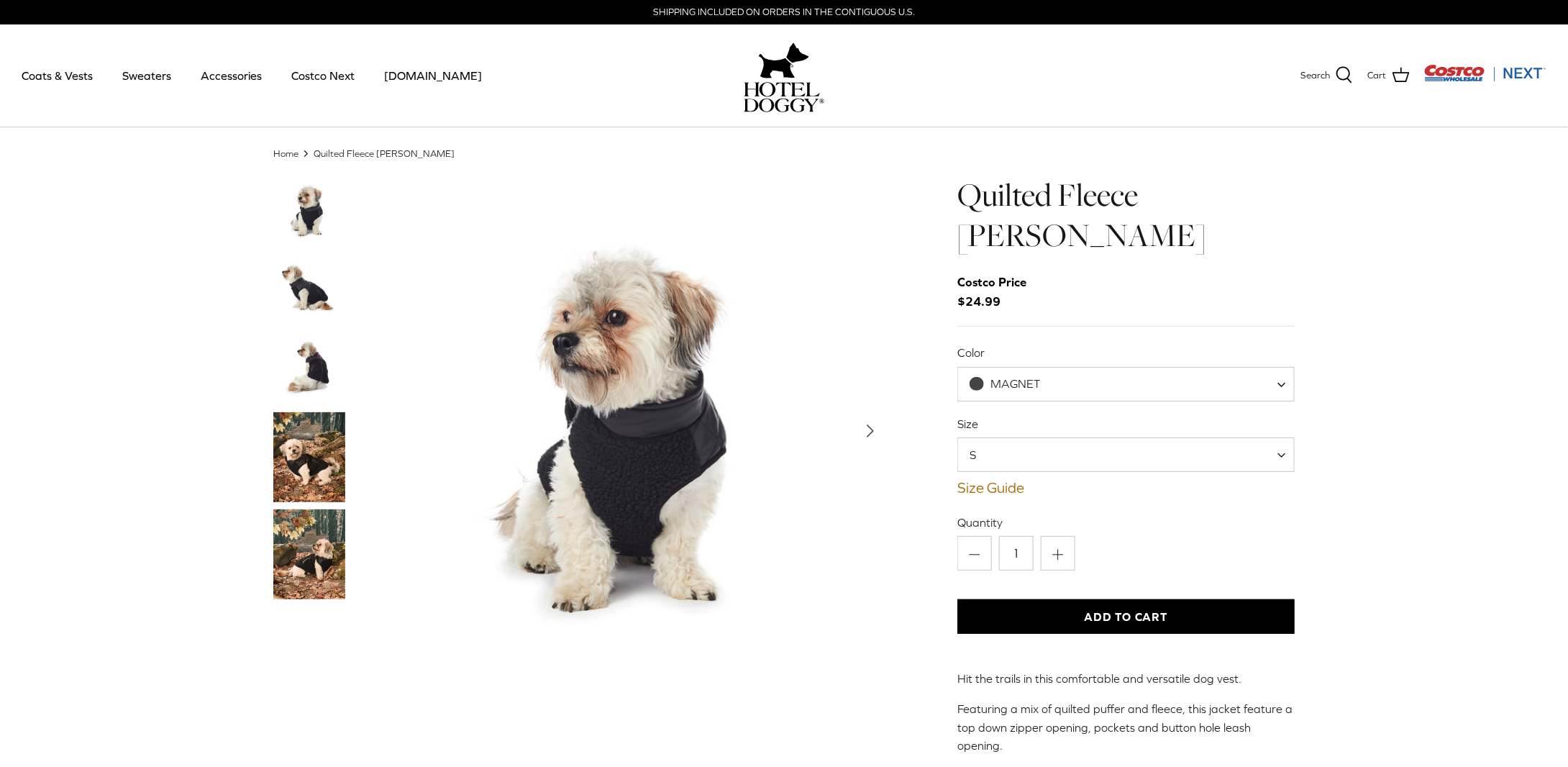
click at [316, 280] on img "Thumbnail Link" at bounding box center [309, 290] width 72 height 72
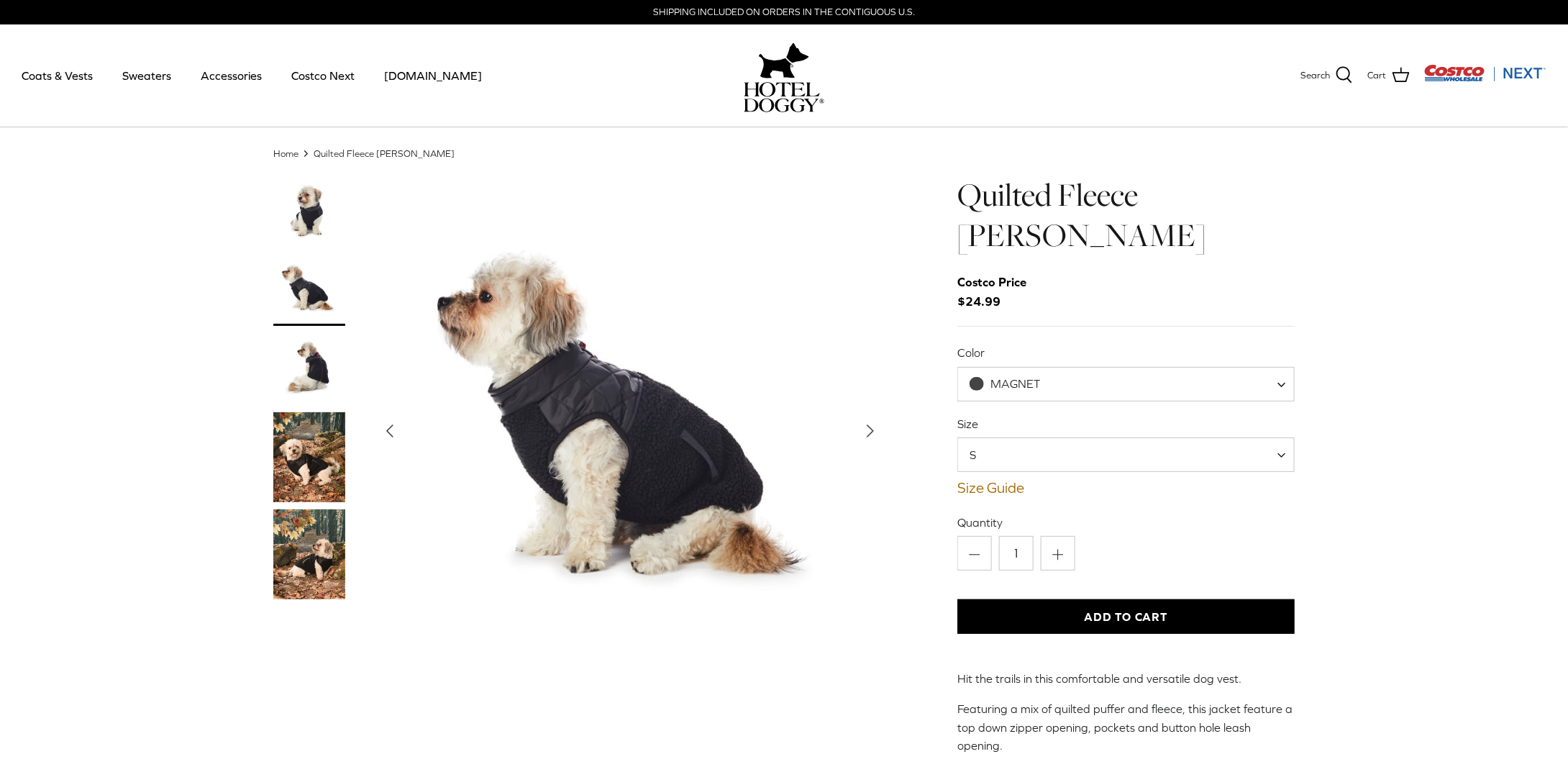
click at [302, 350] on img "Thumbnail Link" at bounding box center [309, 369] width 72 height 72
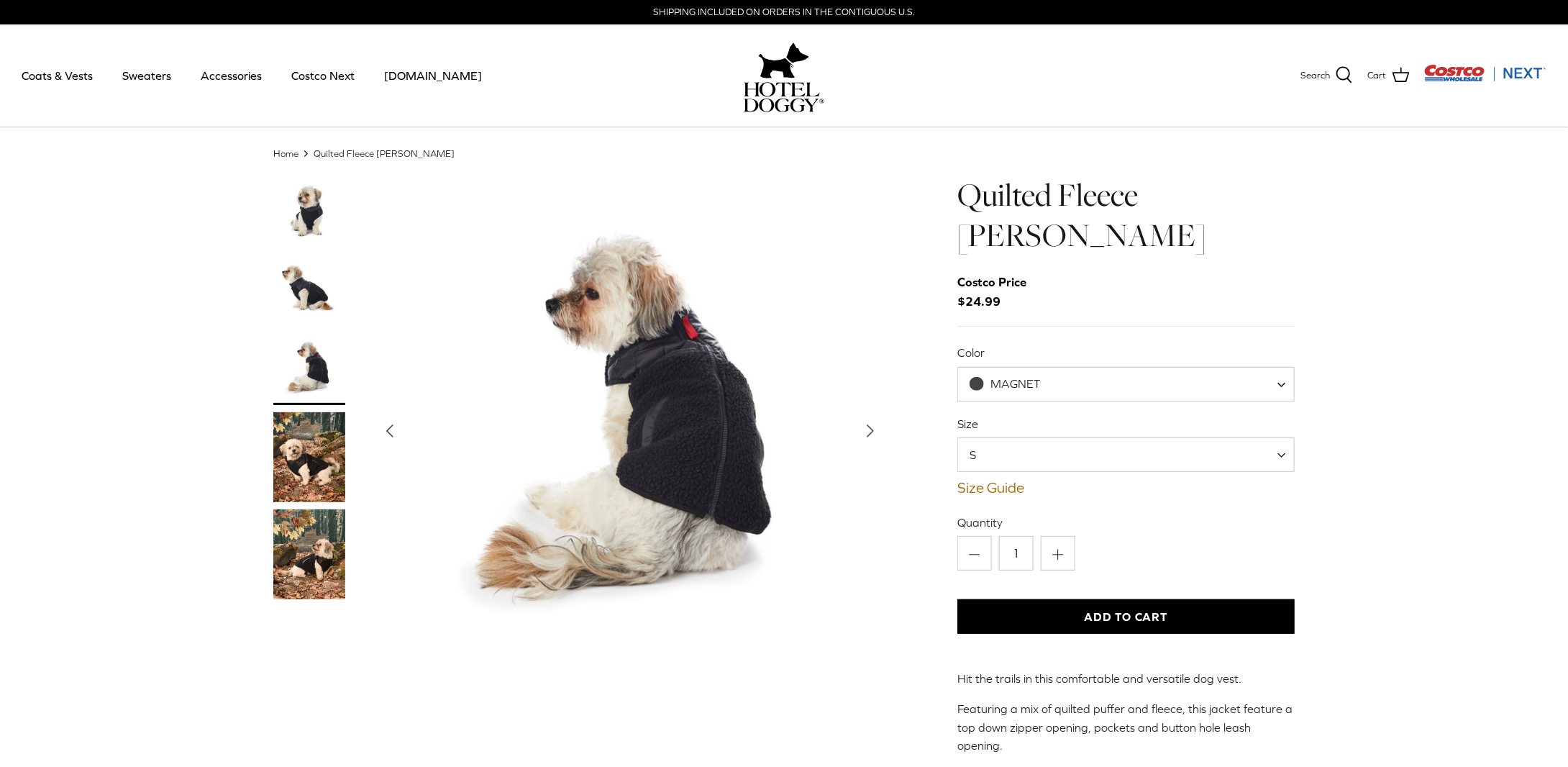
click at [308, 452] on img "Thumbnail Link" at bounding box center [309, 457] width 72 height 90
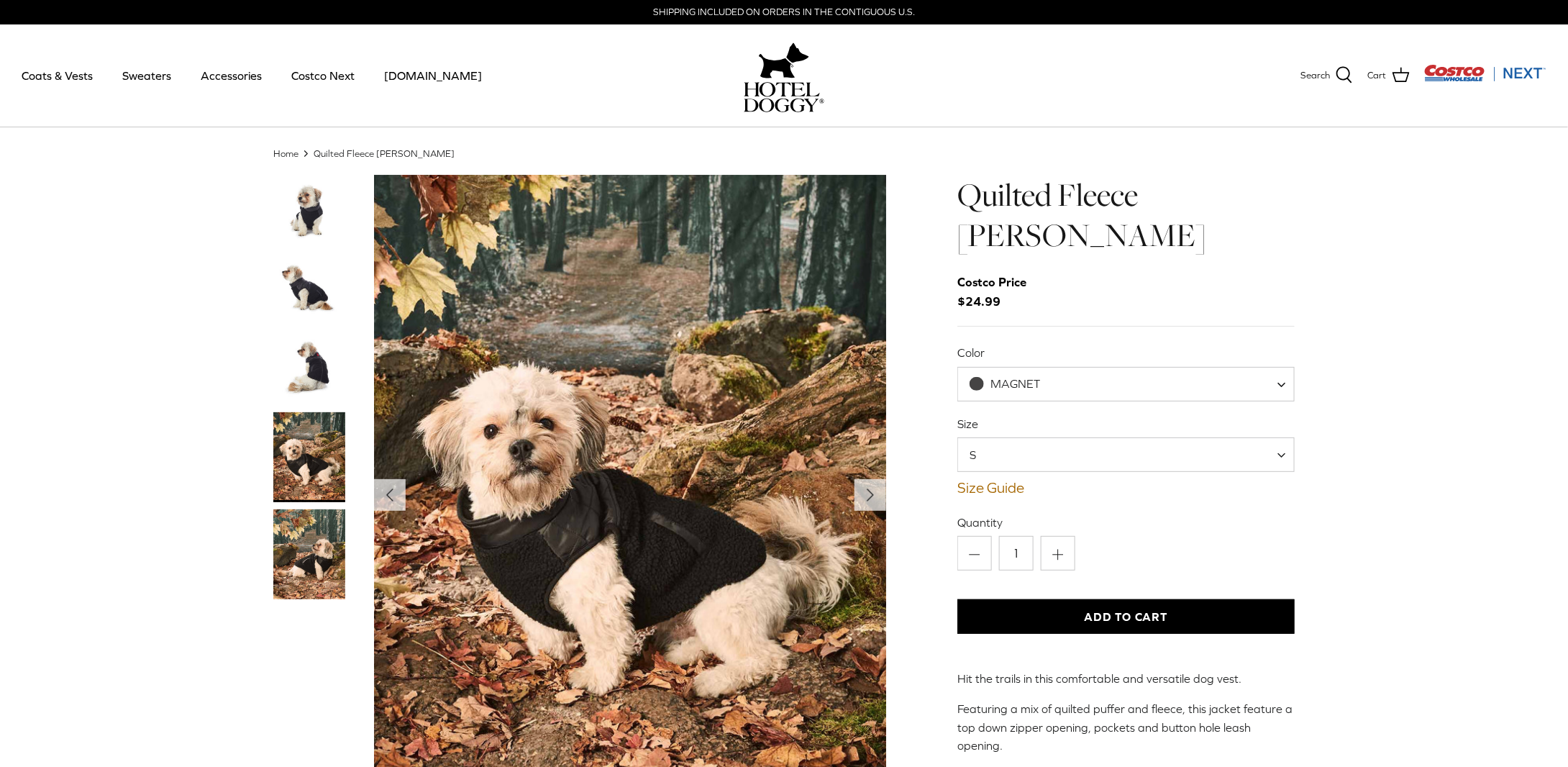
click at [326, 565] on img "Thumbnail Link" at bounding box center [309, 554] width 72 height 90
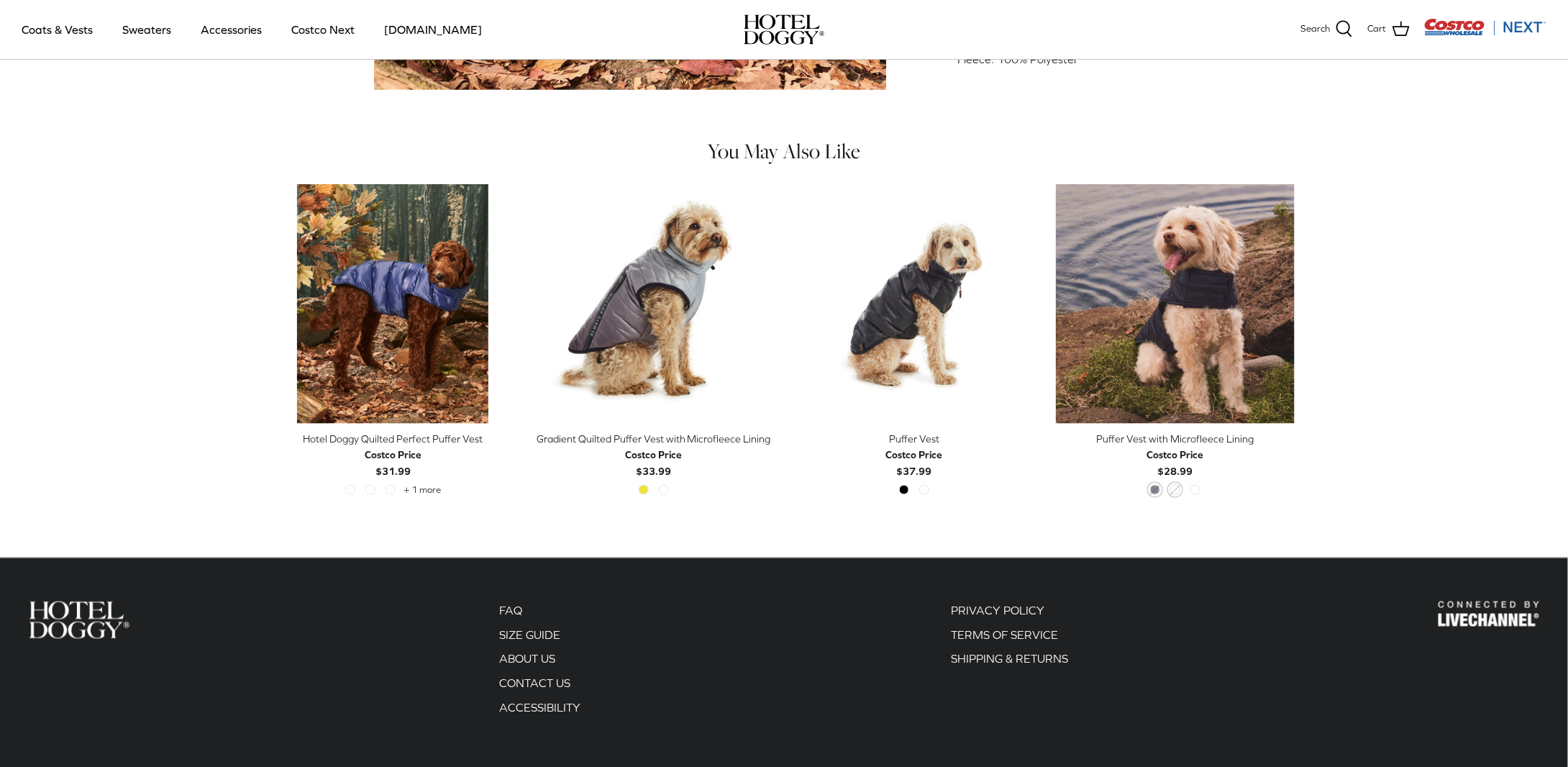
scroll to position [640, 0]
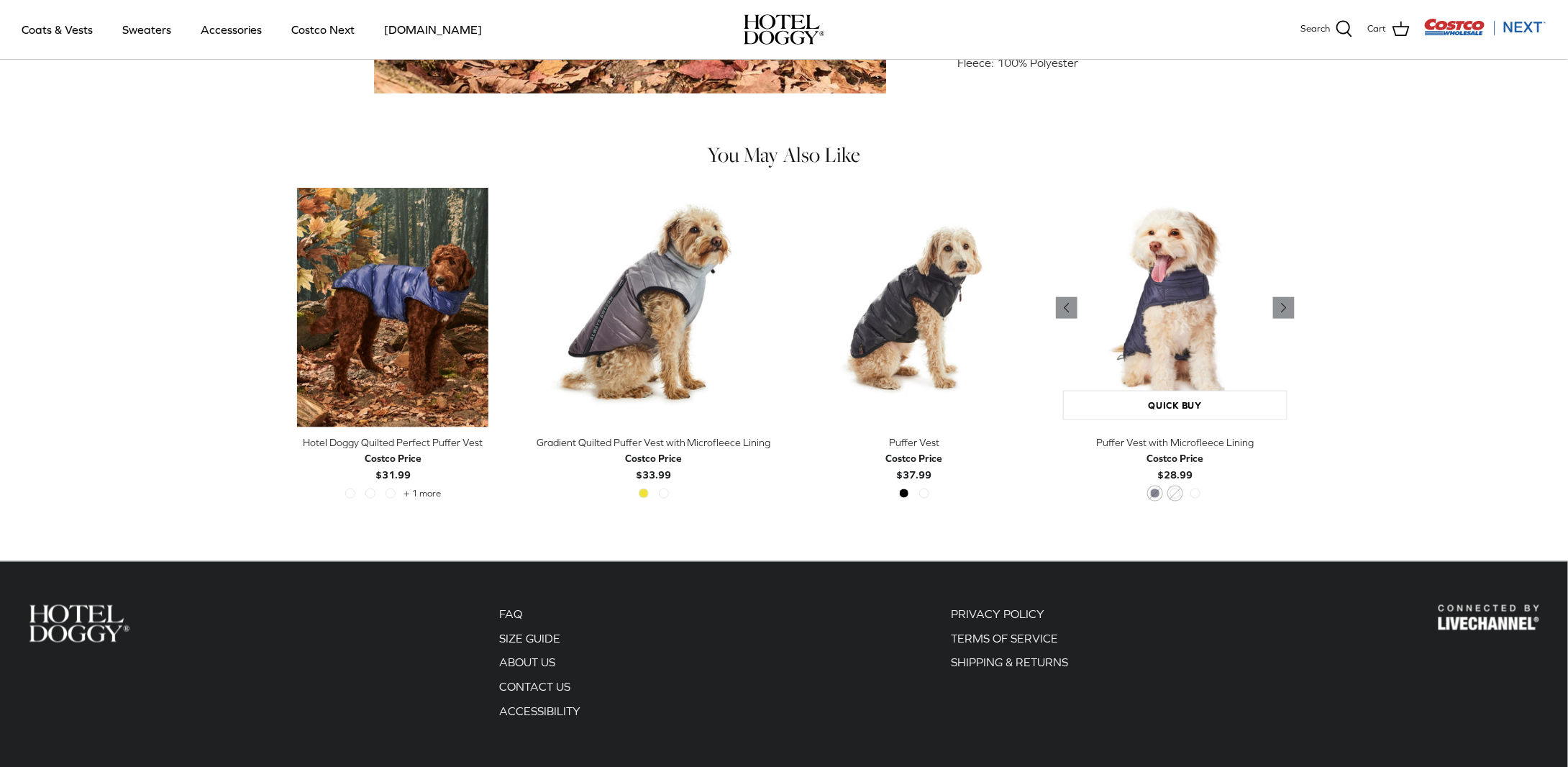
click at [1177, 309] on img "Puffer Vest with Microfleece Lining" at bounding box center [1175, 308] width 240 height 240
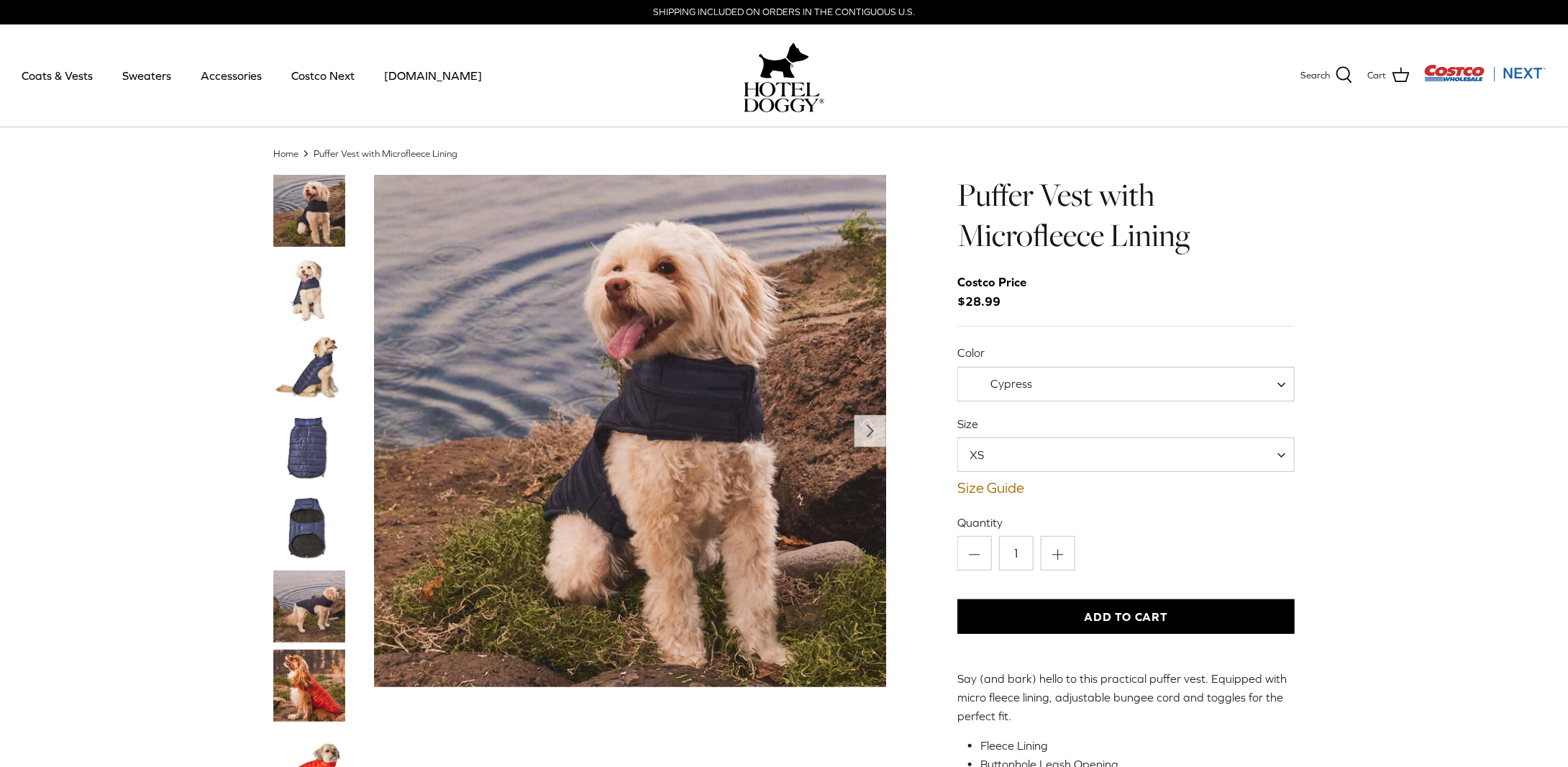
click at [315, 363] on img "Thumbnail Link" at bounding box center [309, 369] width 72 height 72
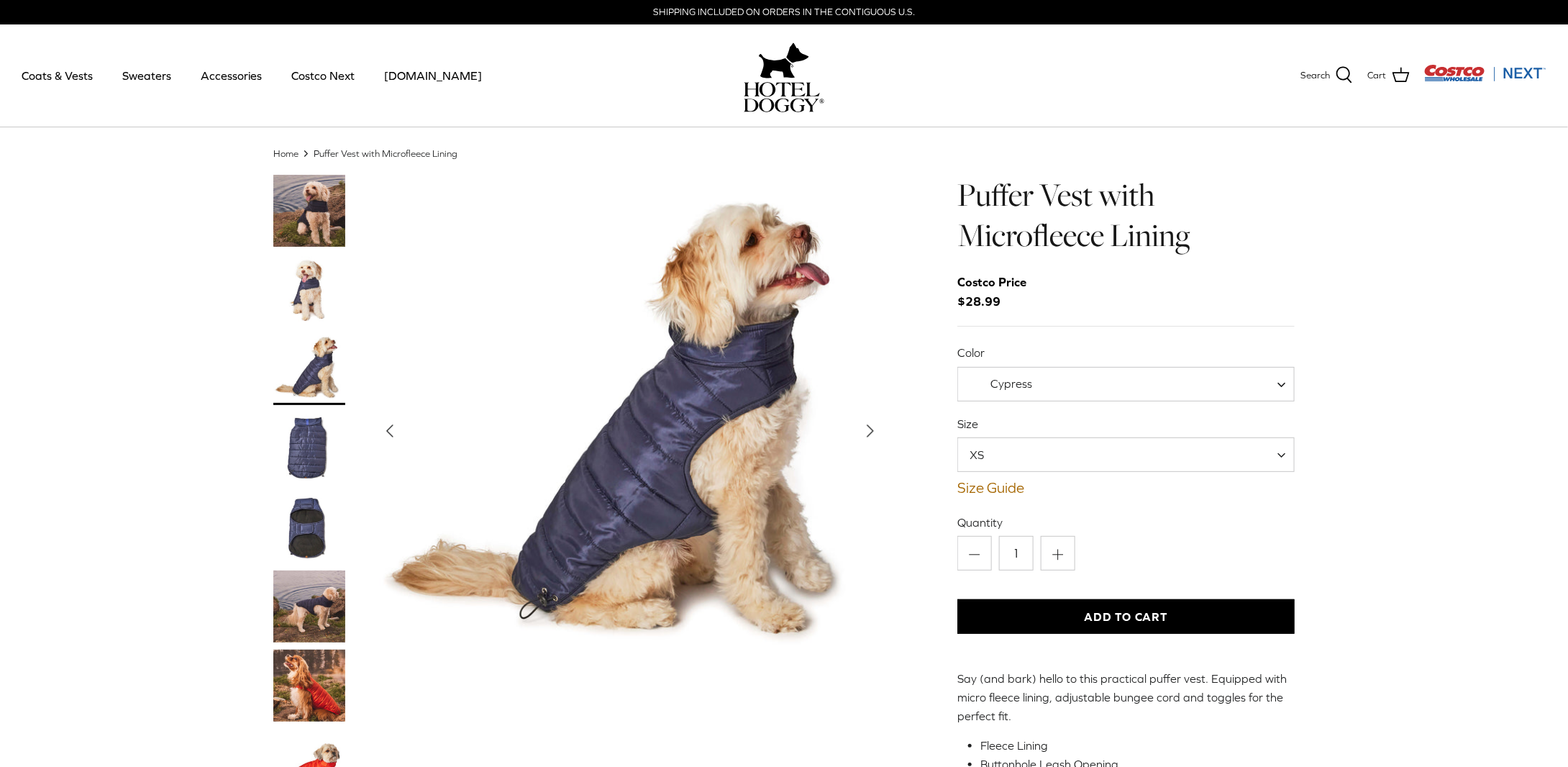
click at [317, 665] on img "Thumbnail Link" at bounding box center [309, 686] width 72 height 72
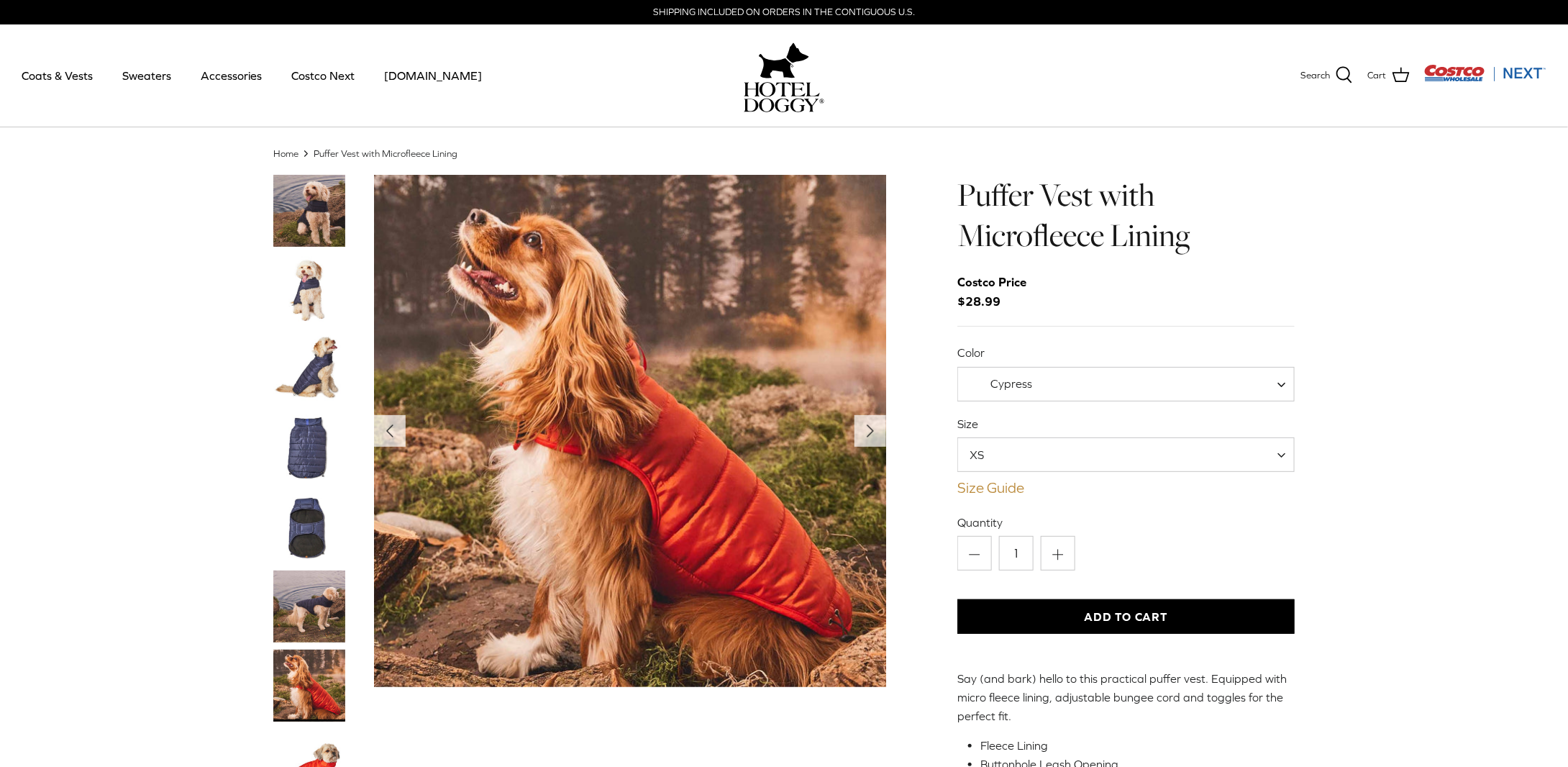
click at [999, 485] on link "Size Guide" at bounding box center [1126, 488] width 337 height 17
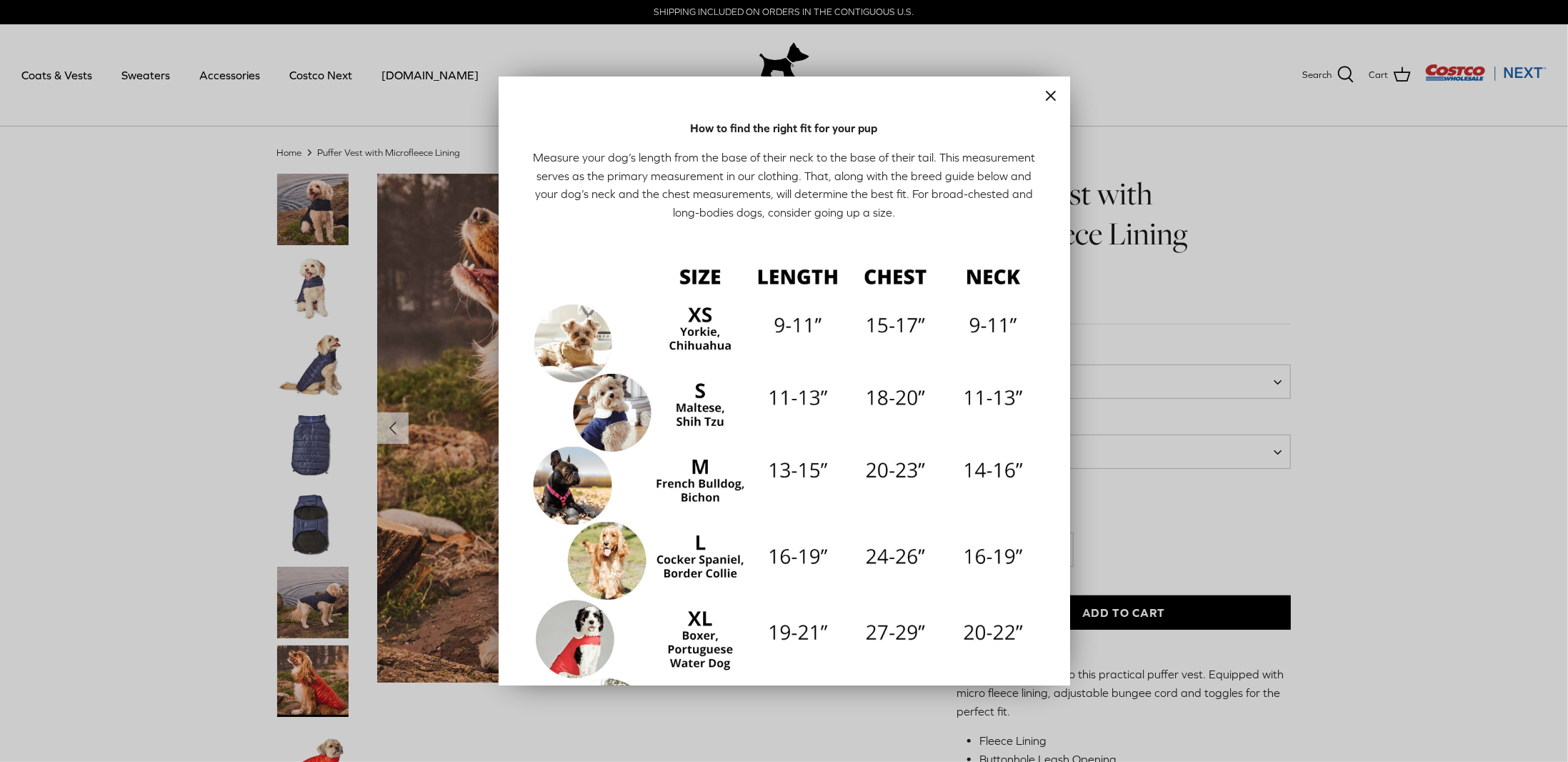
click at [617, 398] on img at bounding box center [784, 509] width 514 height 514
click at [1042, 93] on icon "Close" at bounding box center [1051, 96] width 17 height 17
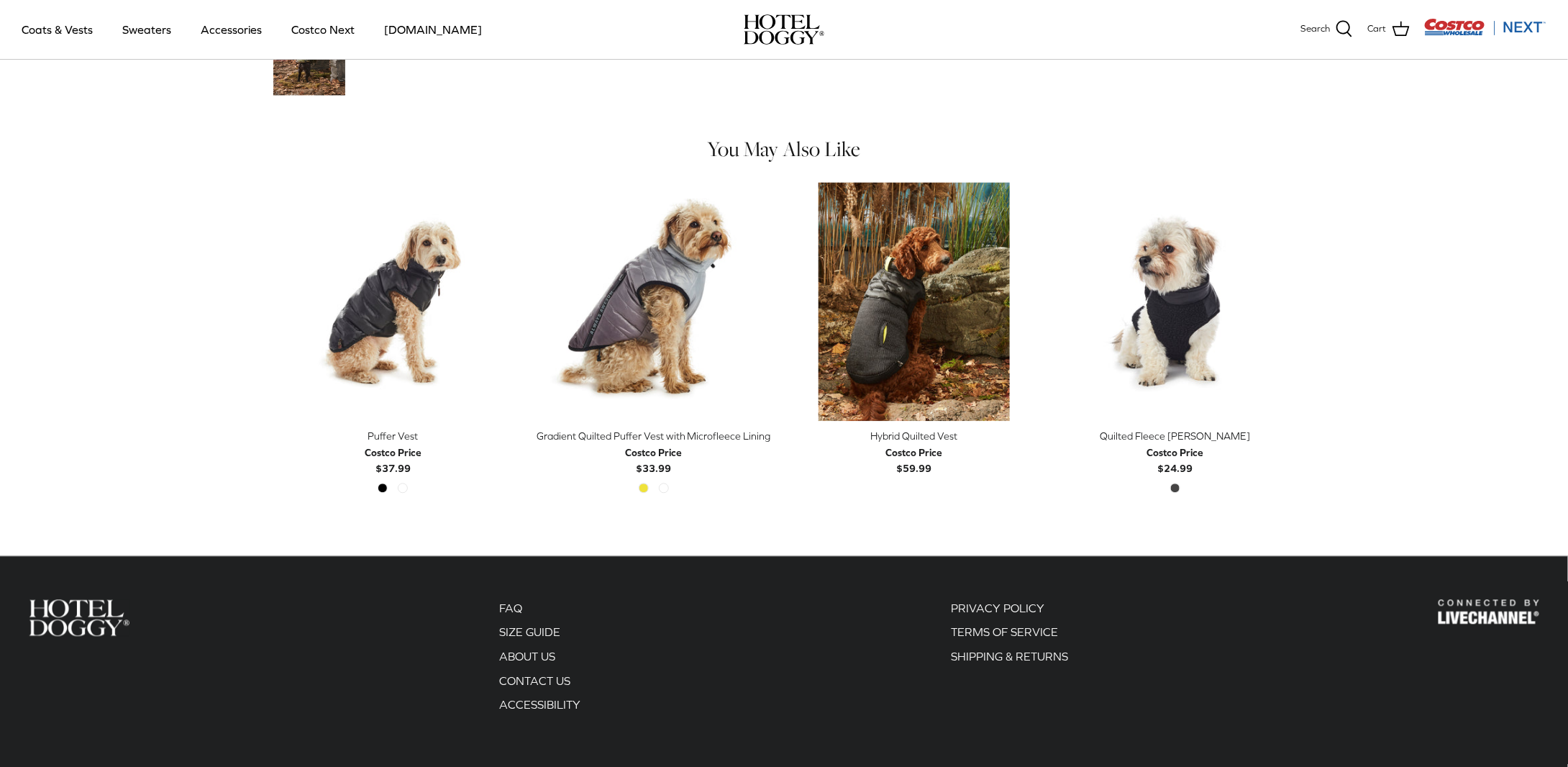
scroll to position [1517, 0]
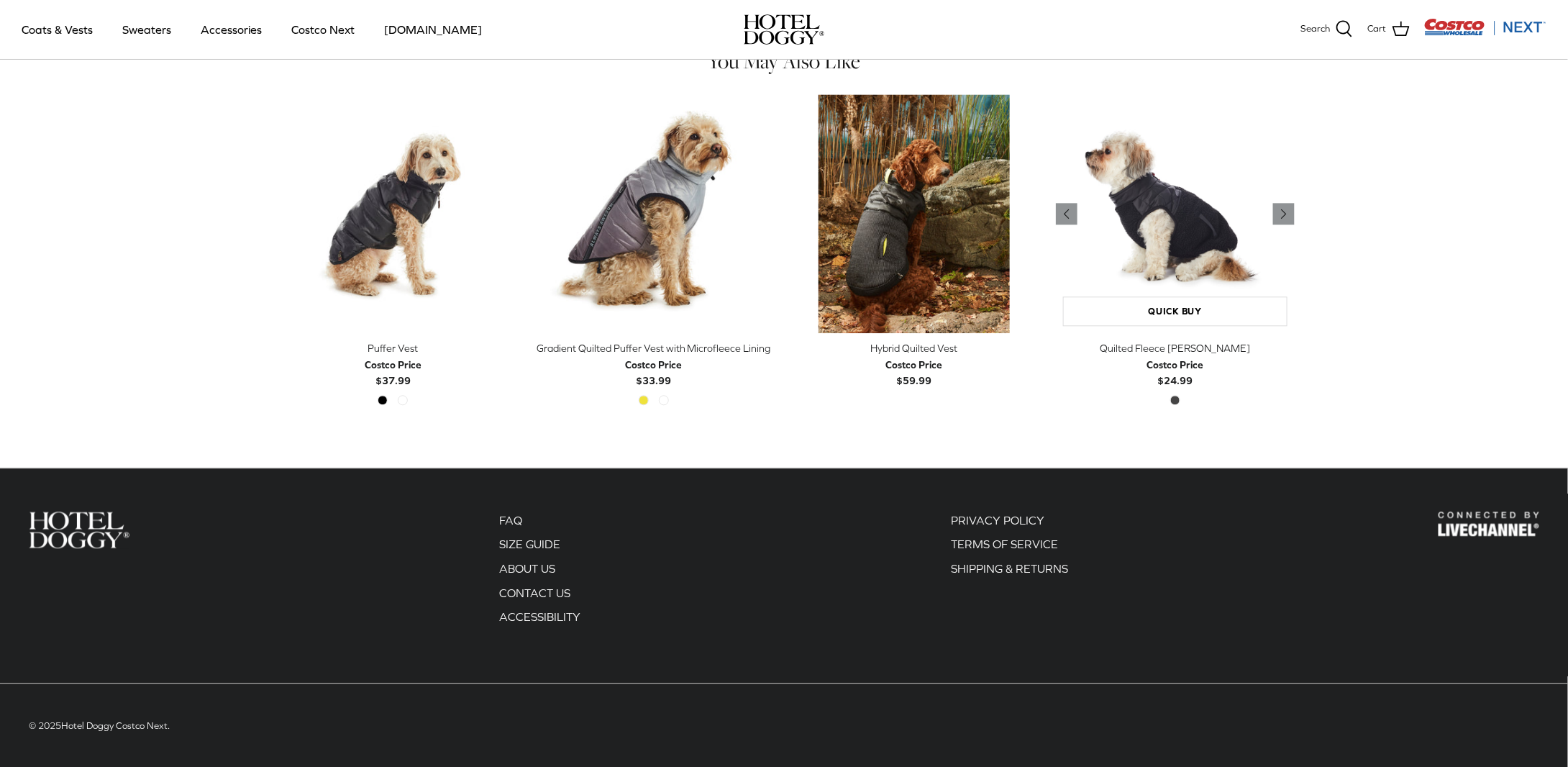
click at [1177, 204] on img "Quilted Fleece Melton Vest" at bounding box center [1175, 214] width 240 height 240
